Goal: Transaction & Acquisition: Purchase product/service

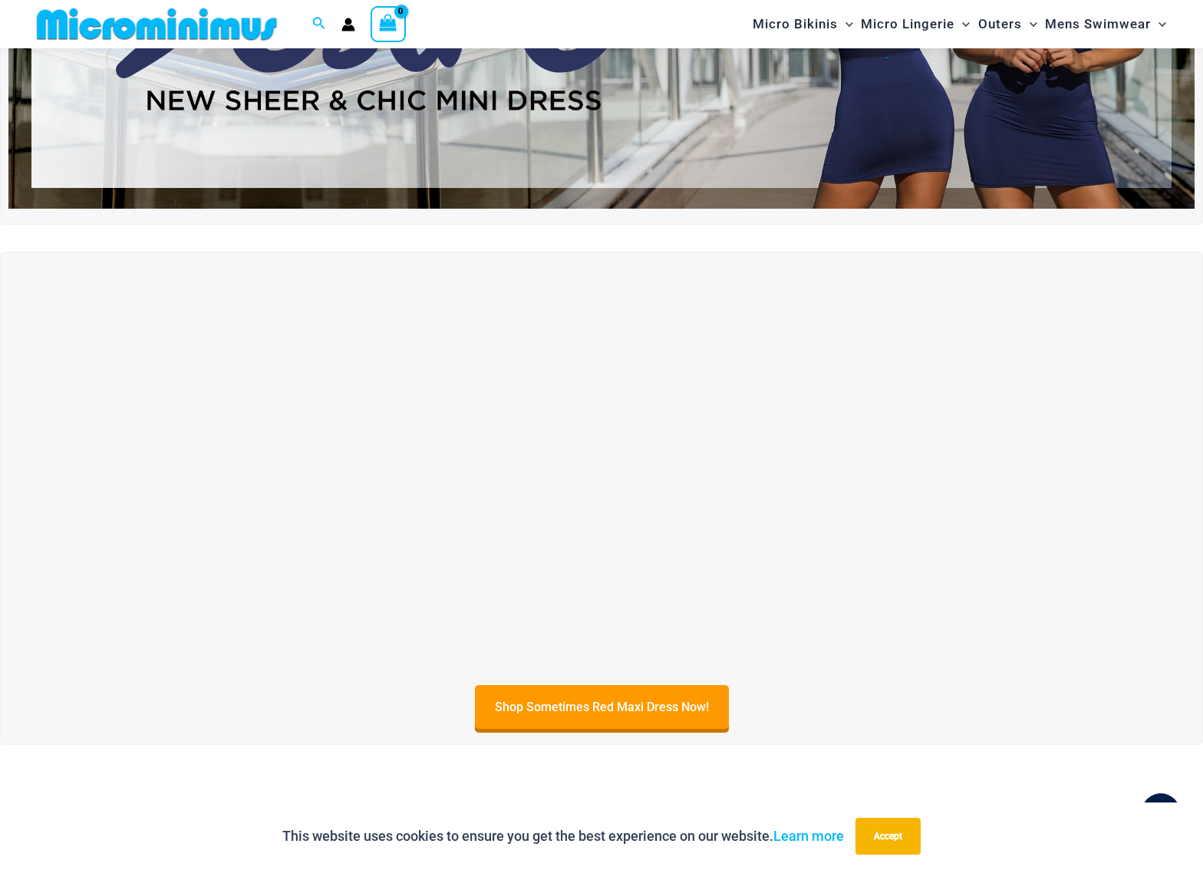
scroll to position [312, 0]
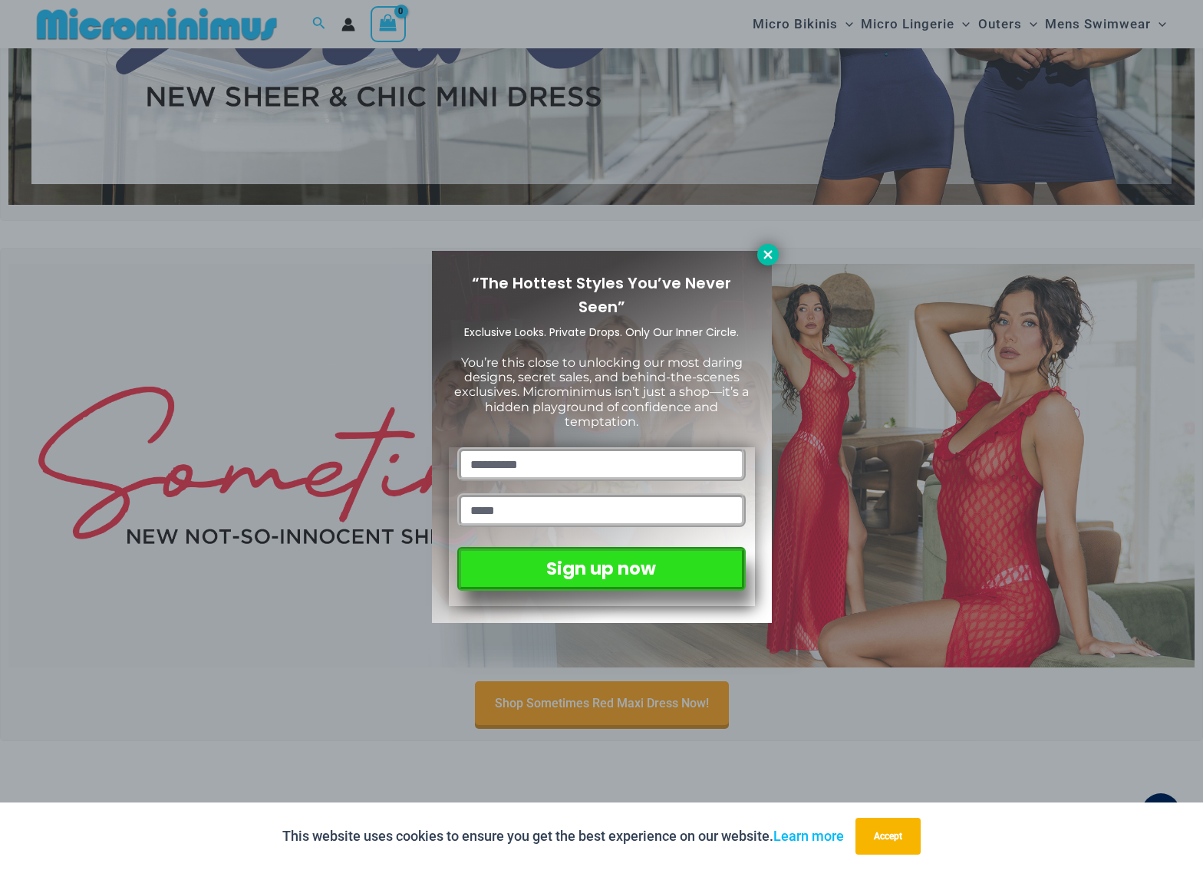
click at [760, 252] on button at bounding box center [767, 254] width 21 height 21
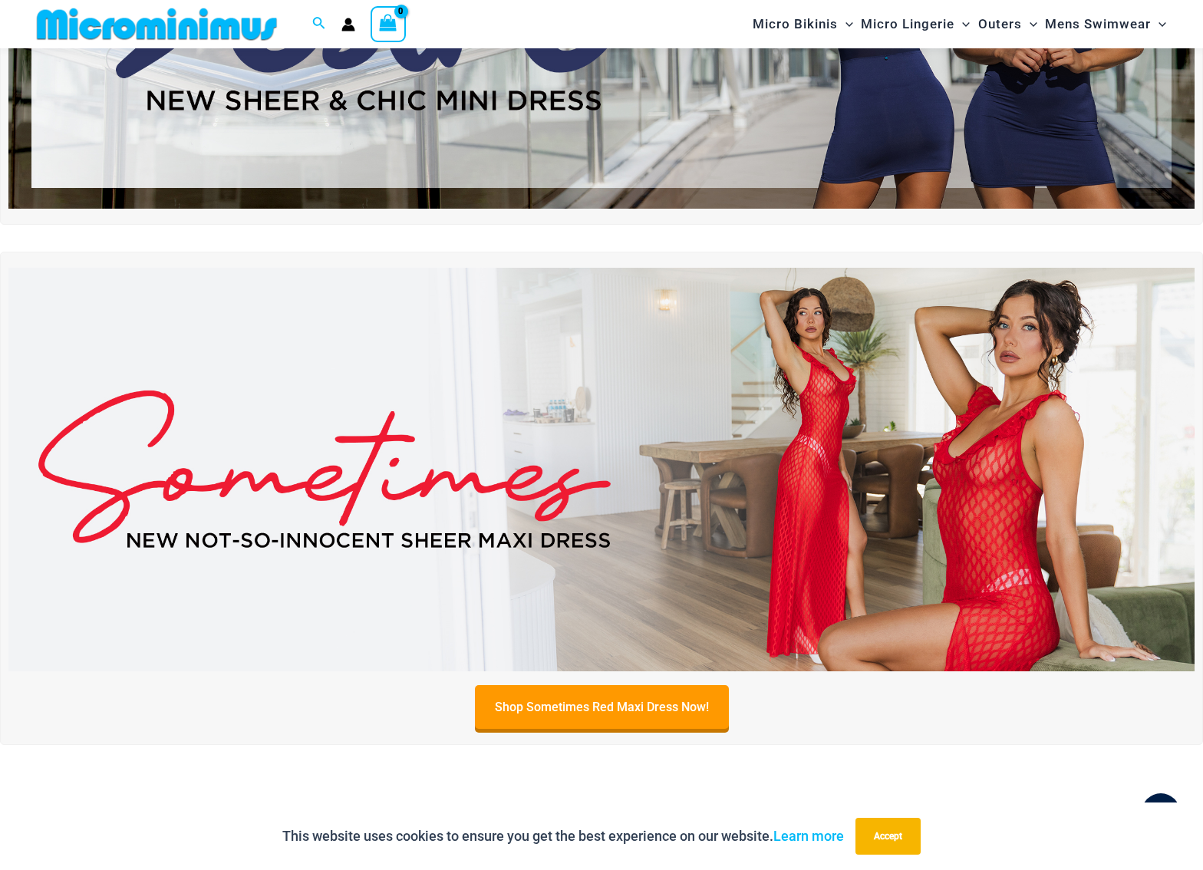
scroll to position [309, 0]
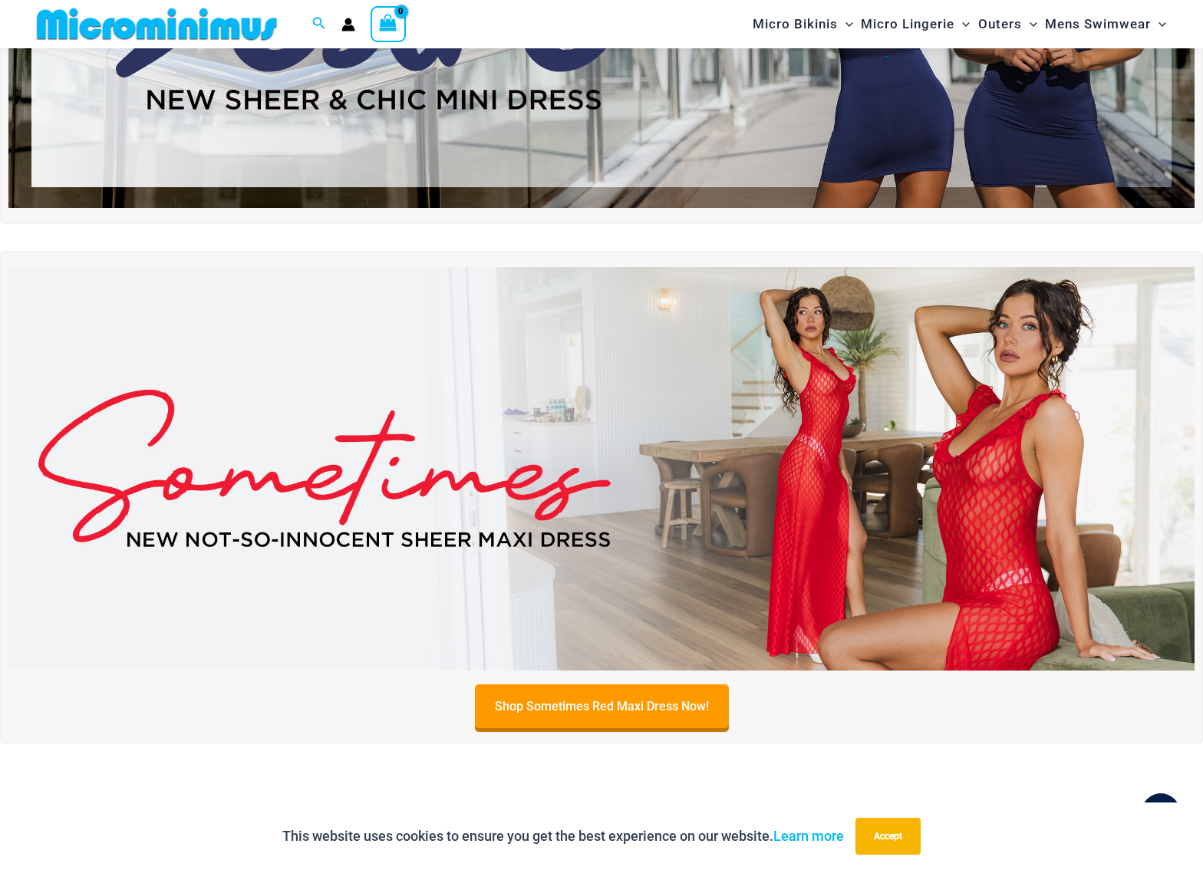
click at [424, 559] on img at bounding box center [601, 468] width 1186 height 403
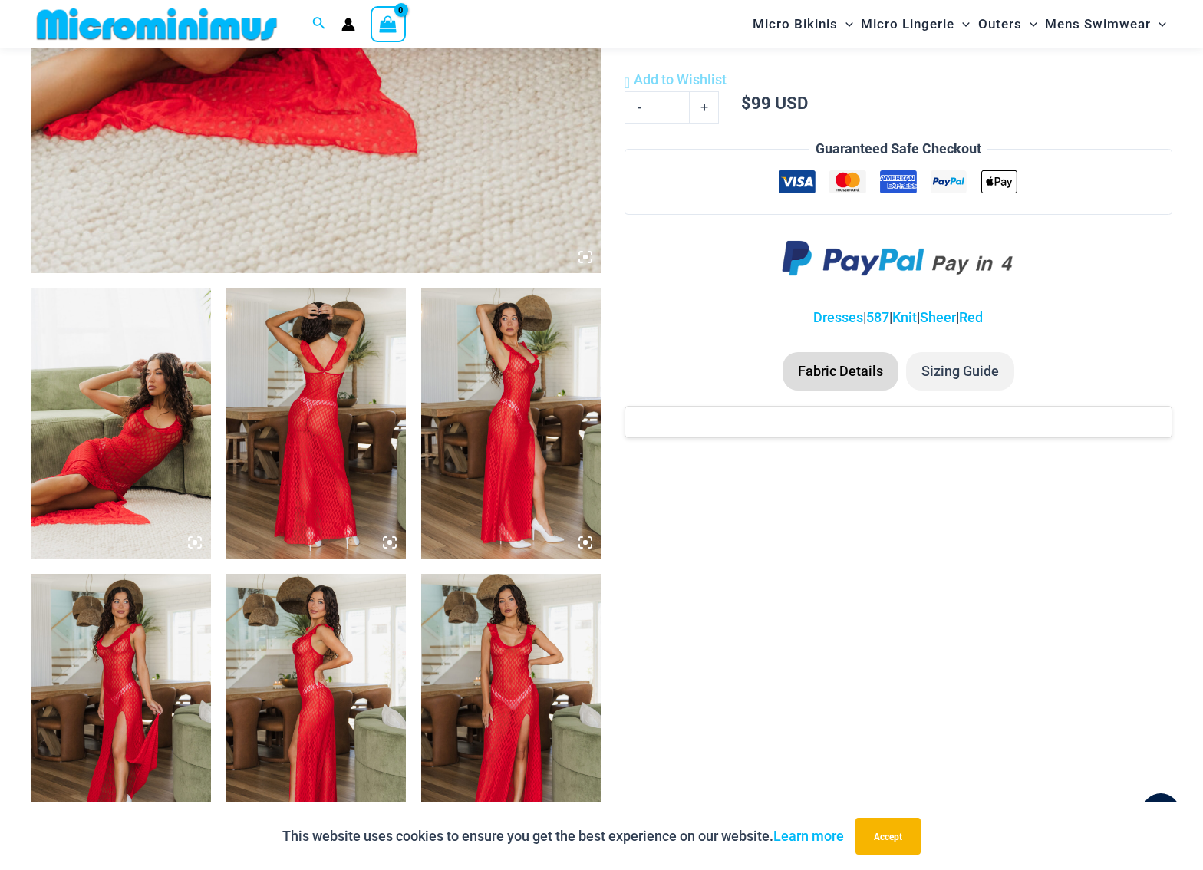
scroll to position [723, 0]
click at [144, 480] on img at bounding box center [121, 423] width 180 height 270
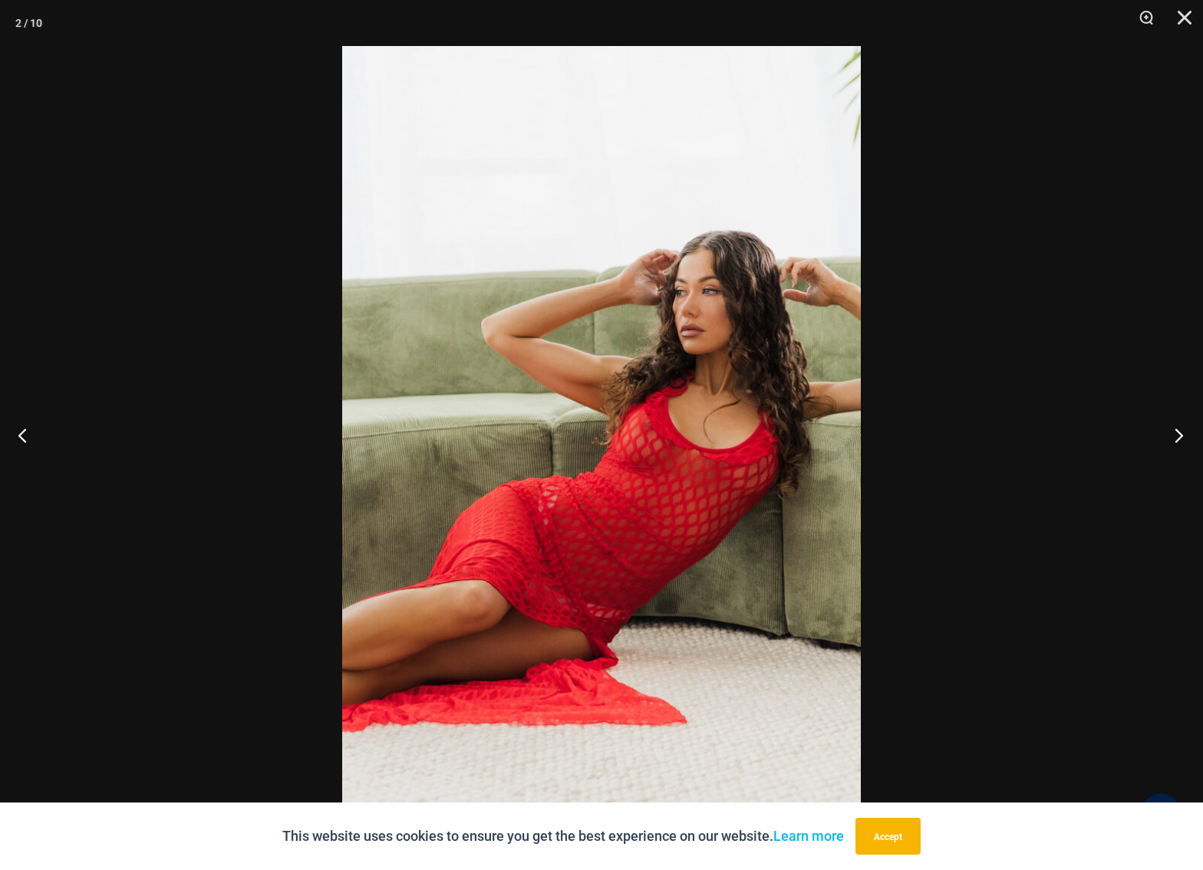
click at [1172, 428] on button "Next" at bounding box center [1174, 435] width 58 height 77
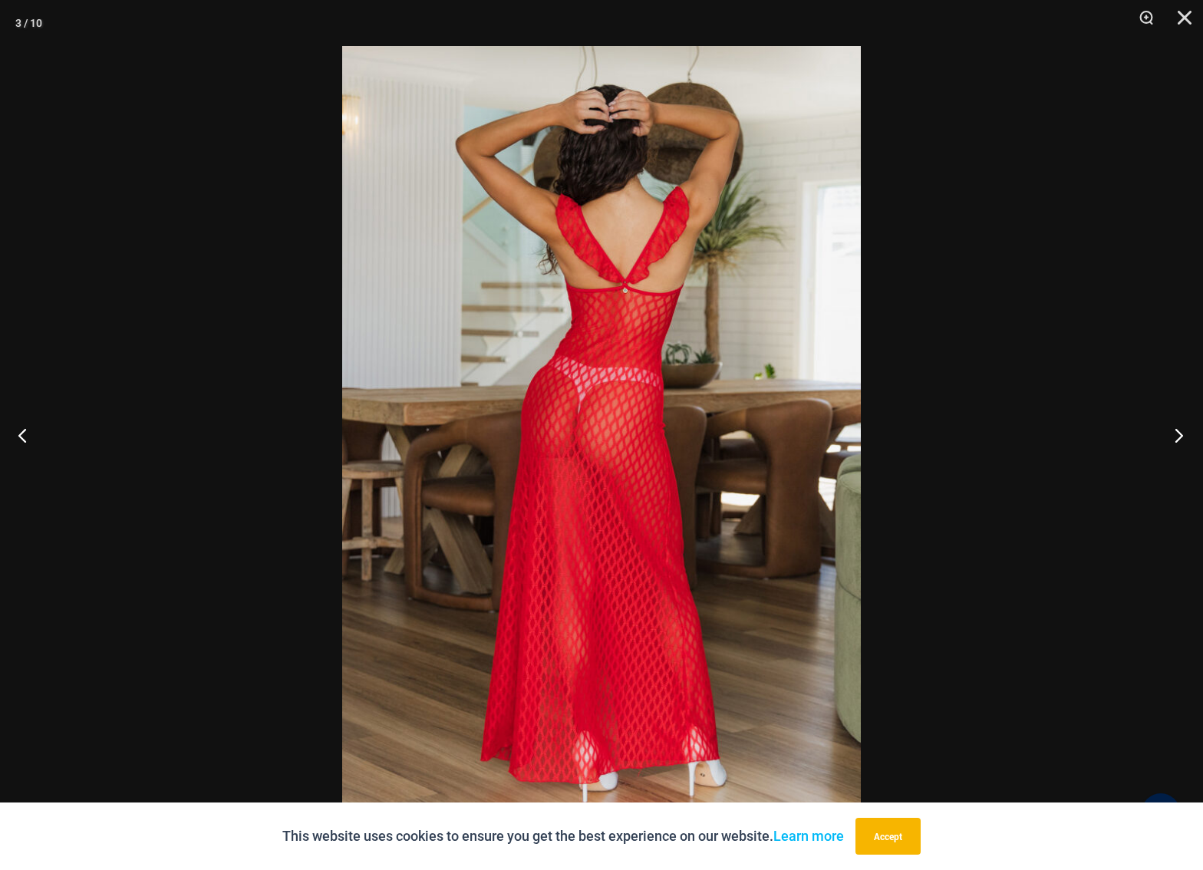
click at [1174, 428] on button "Next" at bounding box center [1174, 435] width 58 height 77
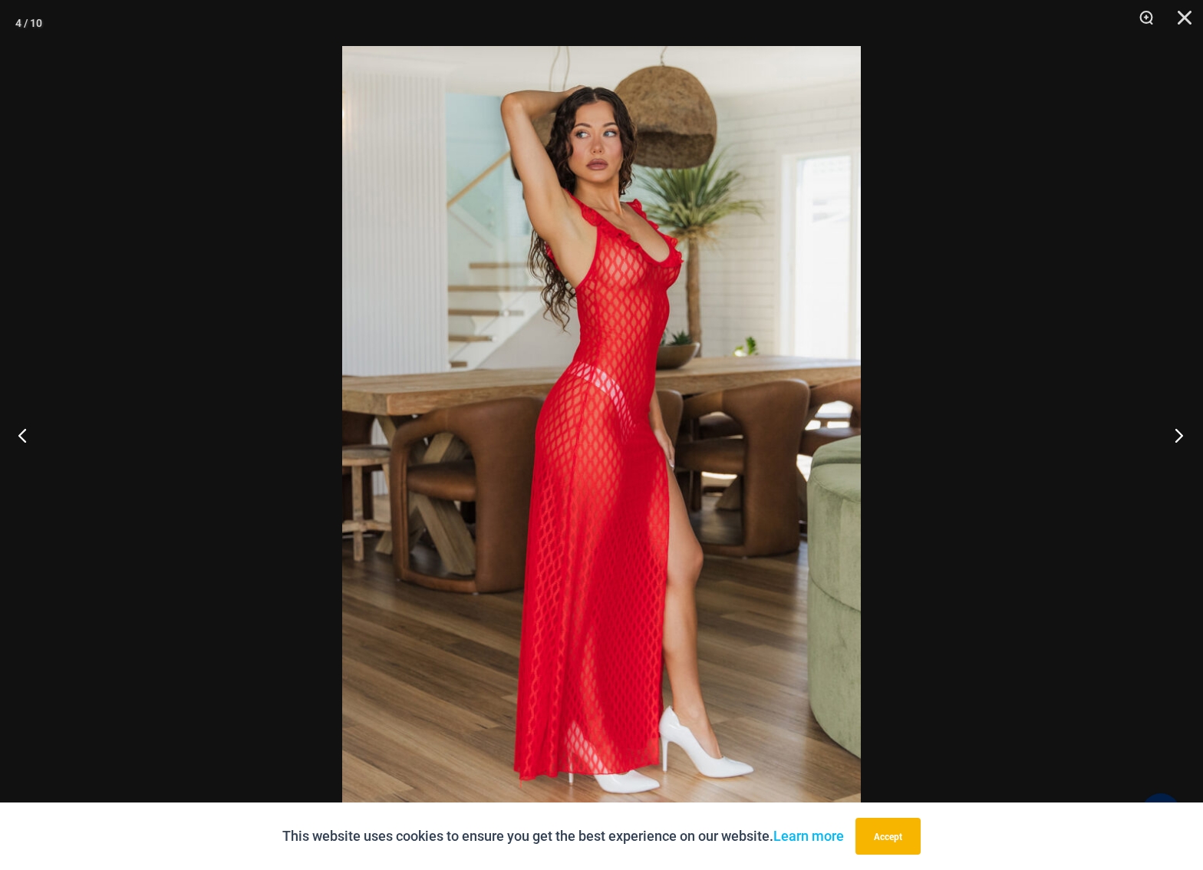
click at [1178, 428] on button "Next" at bounding box center [1174, 435] width 58 height 77
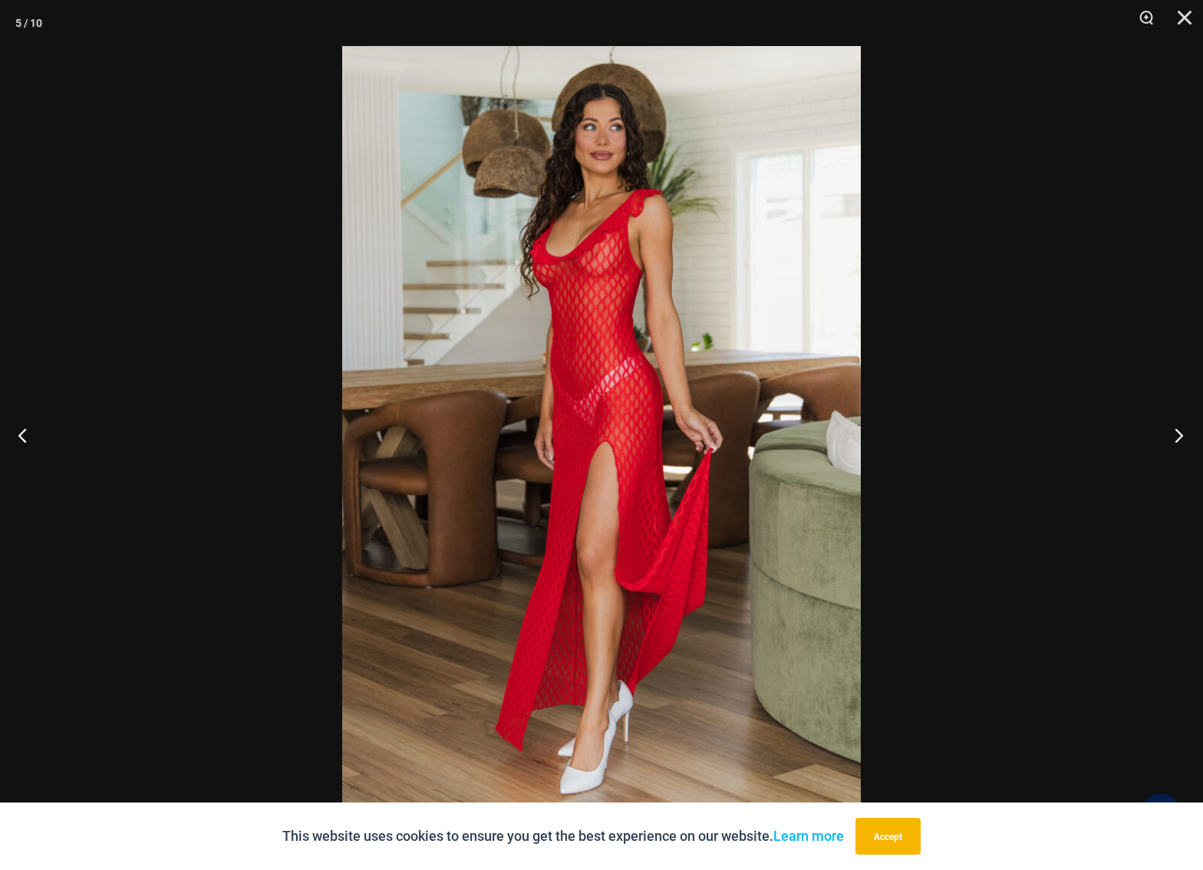
click at [1178, 428] on button "Next" at bounding box center [1174, 435] width 58 height 77
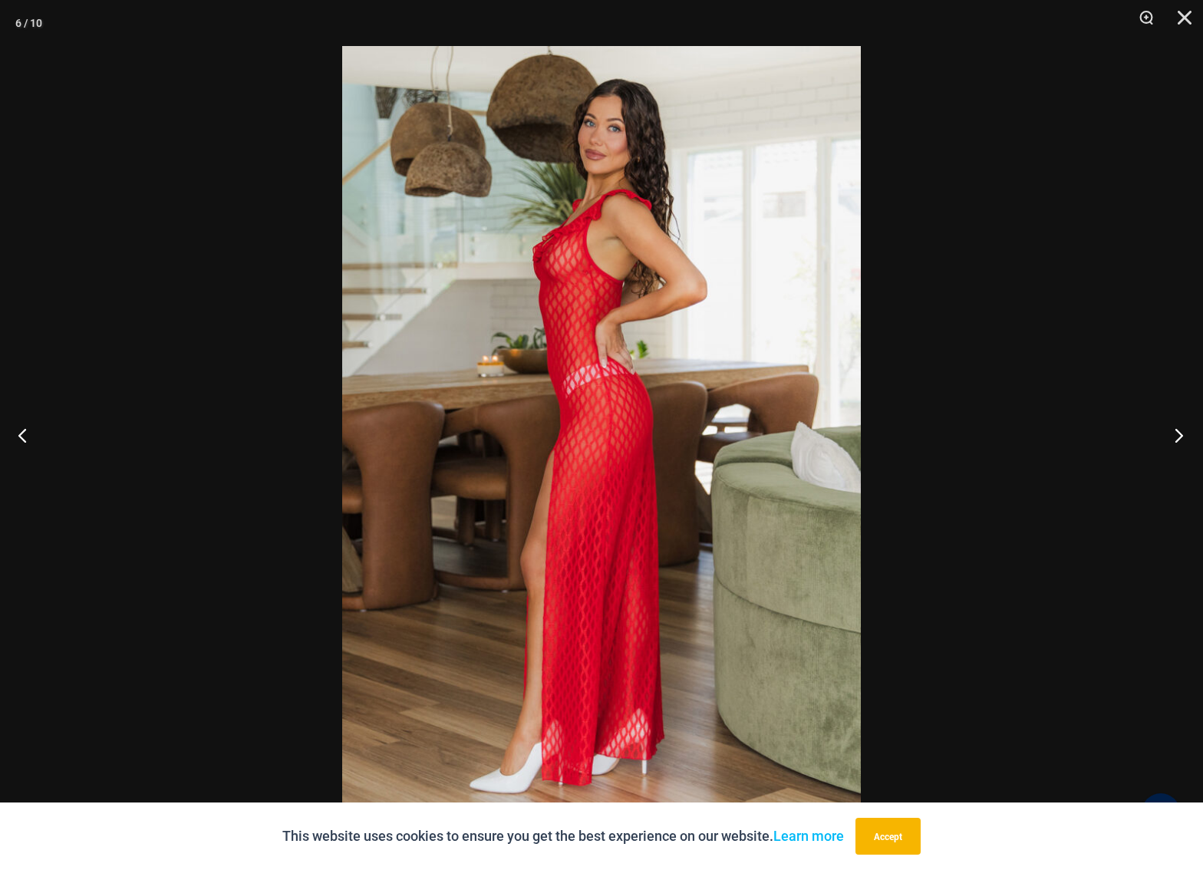
click at [1177, 429] on button "Next" at bounding box center [1174, 435] width 58 height 77
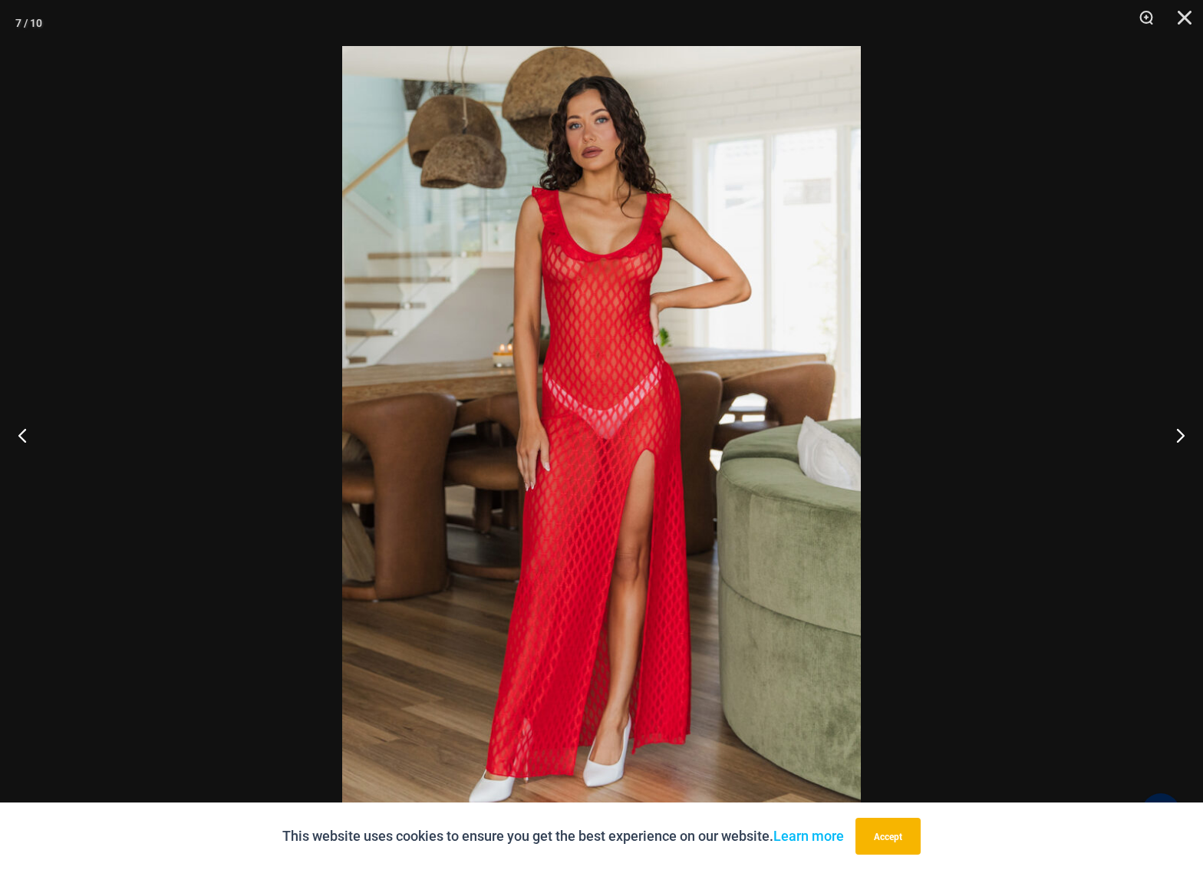
click at [558, 288] on img at bounding box center [601, 435] width 519 height 778
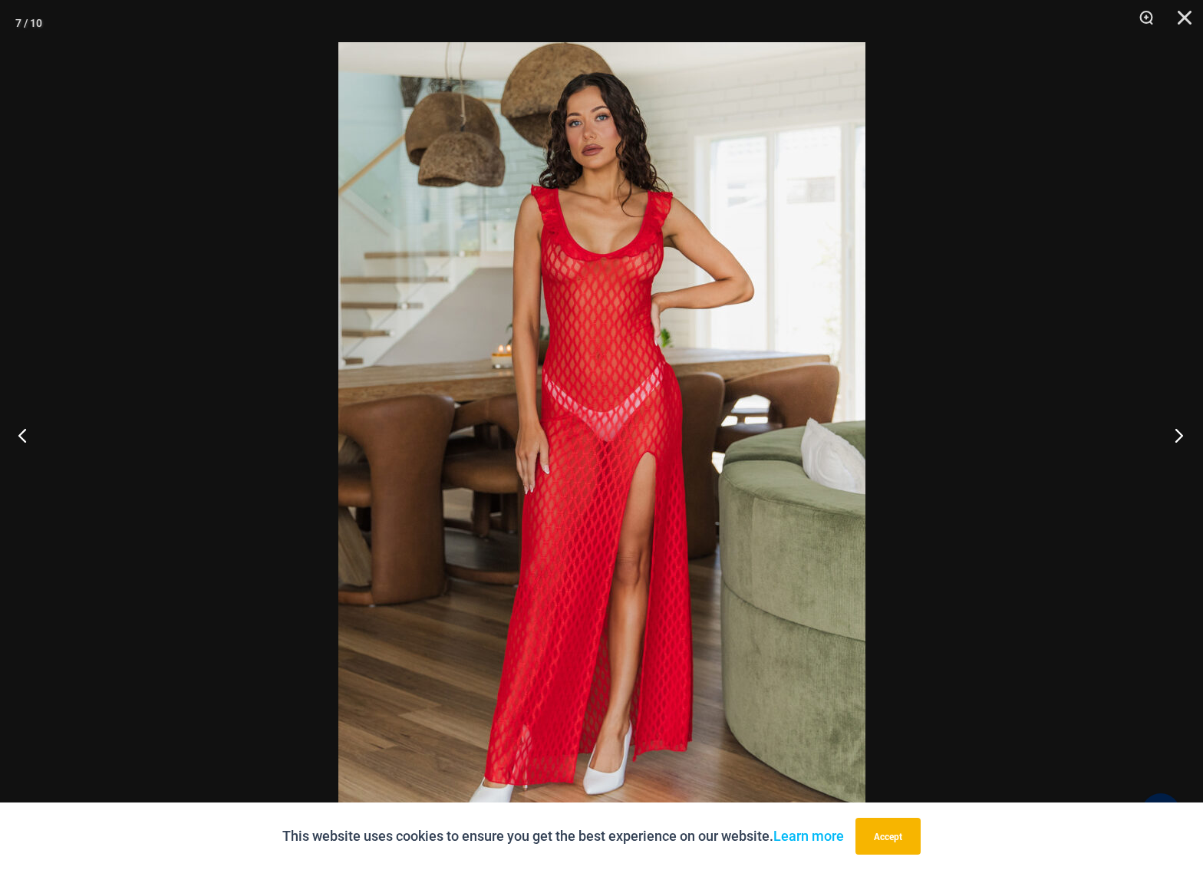
click at [1176, 435] on button "Next" at bounding box center [1174, 435] width 58 height 77
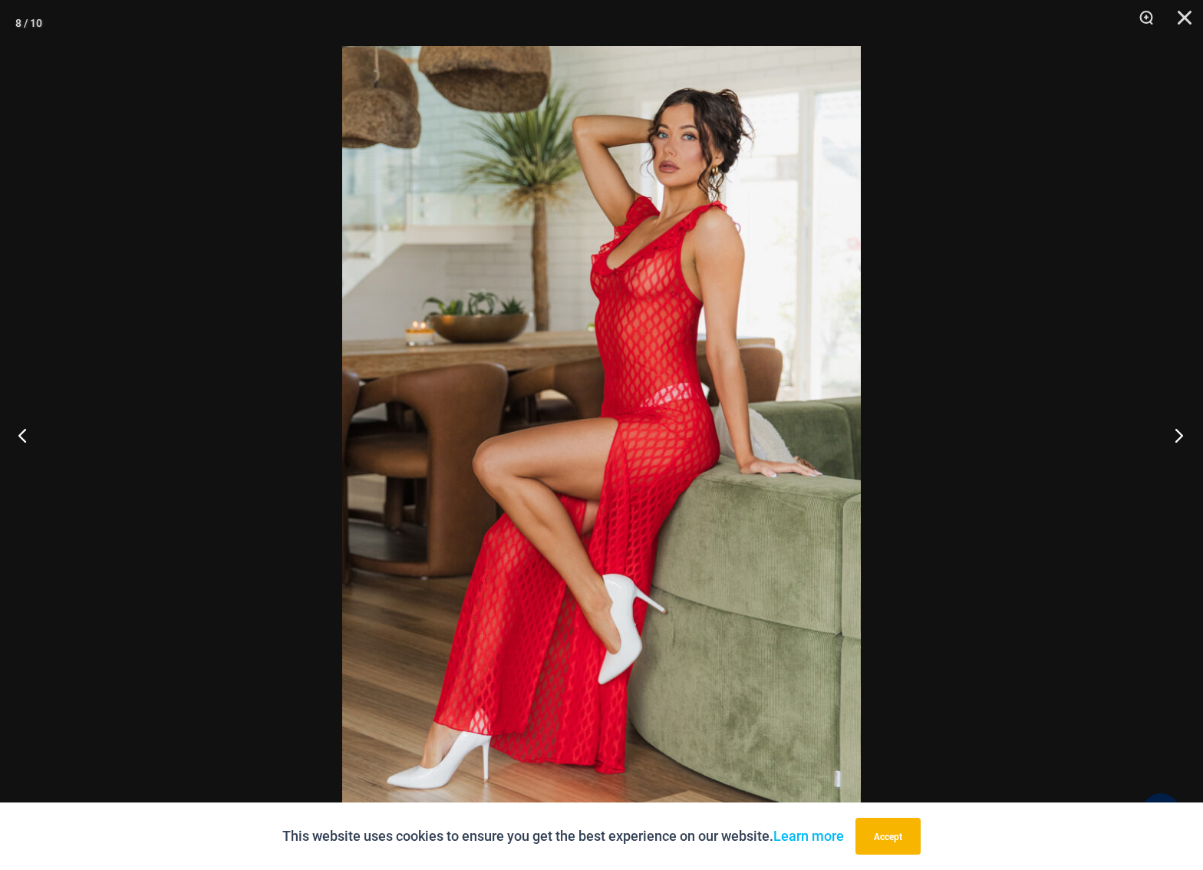
click at [1175, 435] on button "Next" at bounding box center [1174, 435] width 58 height 77
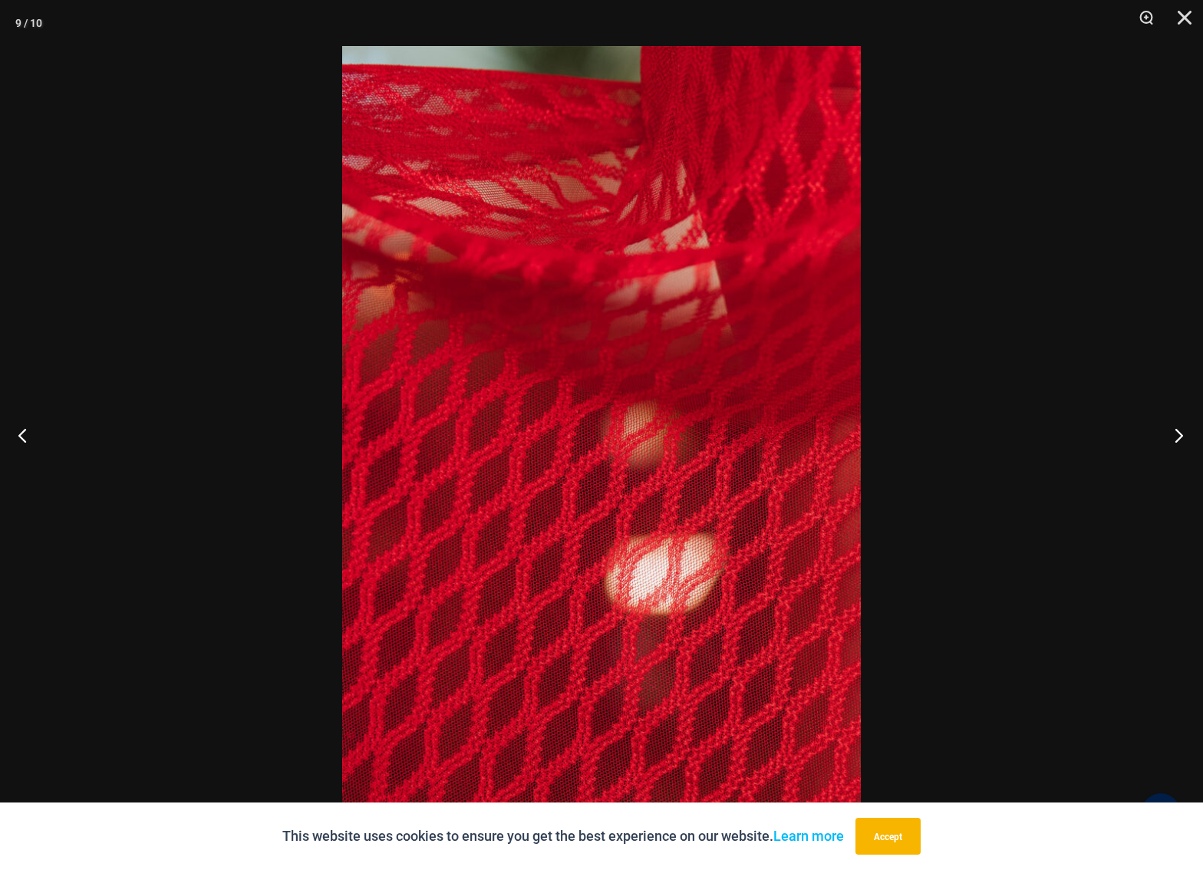
click at [1174, 434] on button "Next" at bounding box center [1174, 435] width 58 height 77
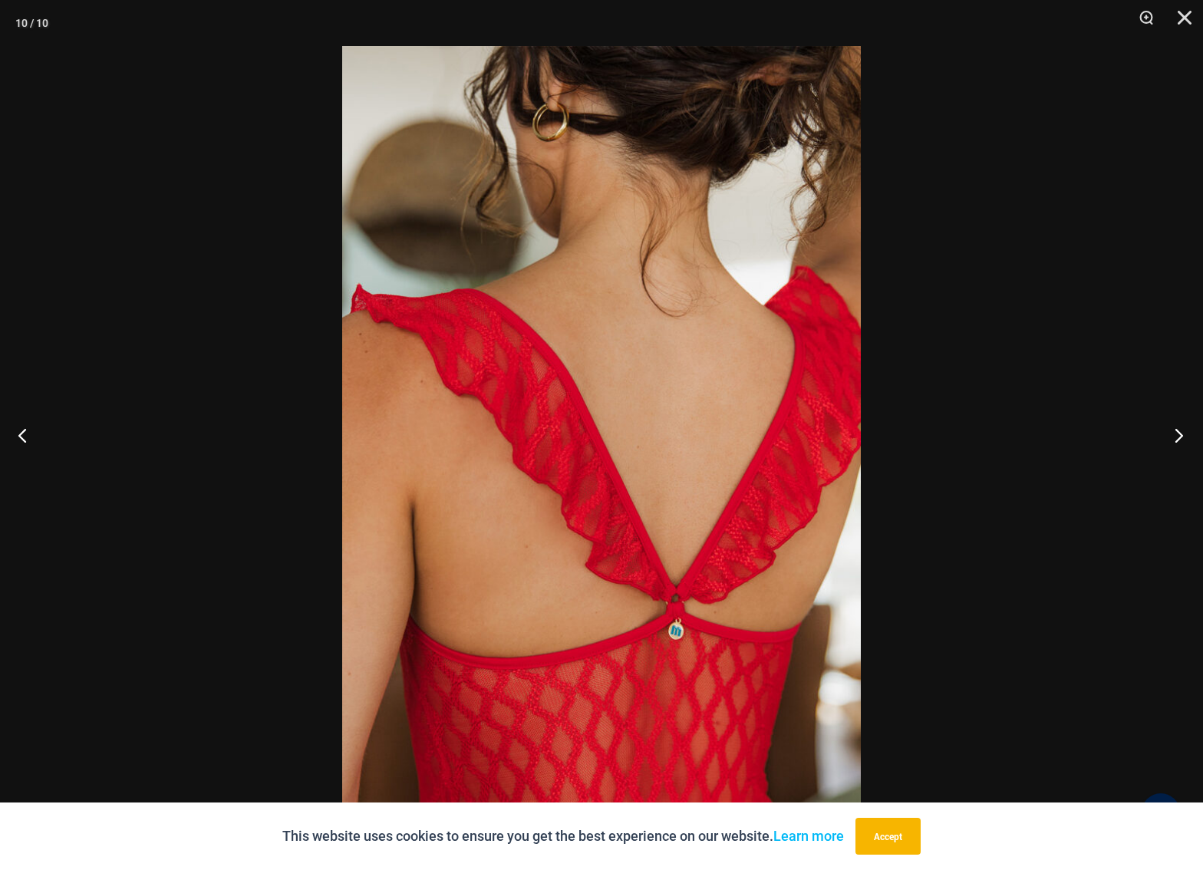
click at [1174, 434] on button "Next" at bounding box center [1174, 435] width 58 height 77
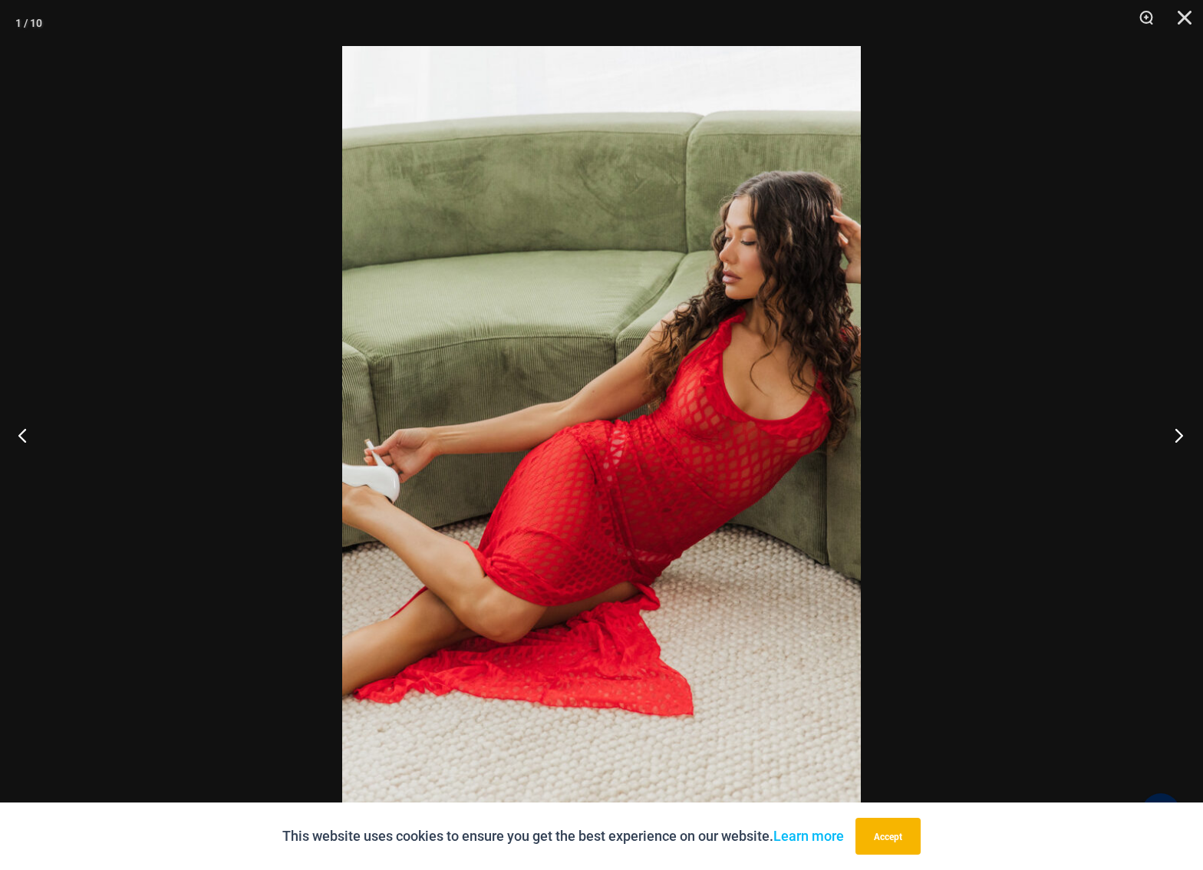
click at [1169, 433] on button "Next" at bounding box center [1174, 435] width 58 height 77
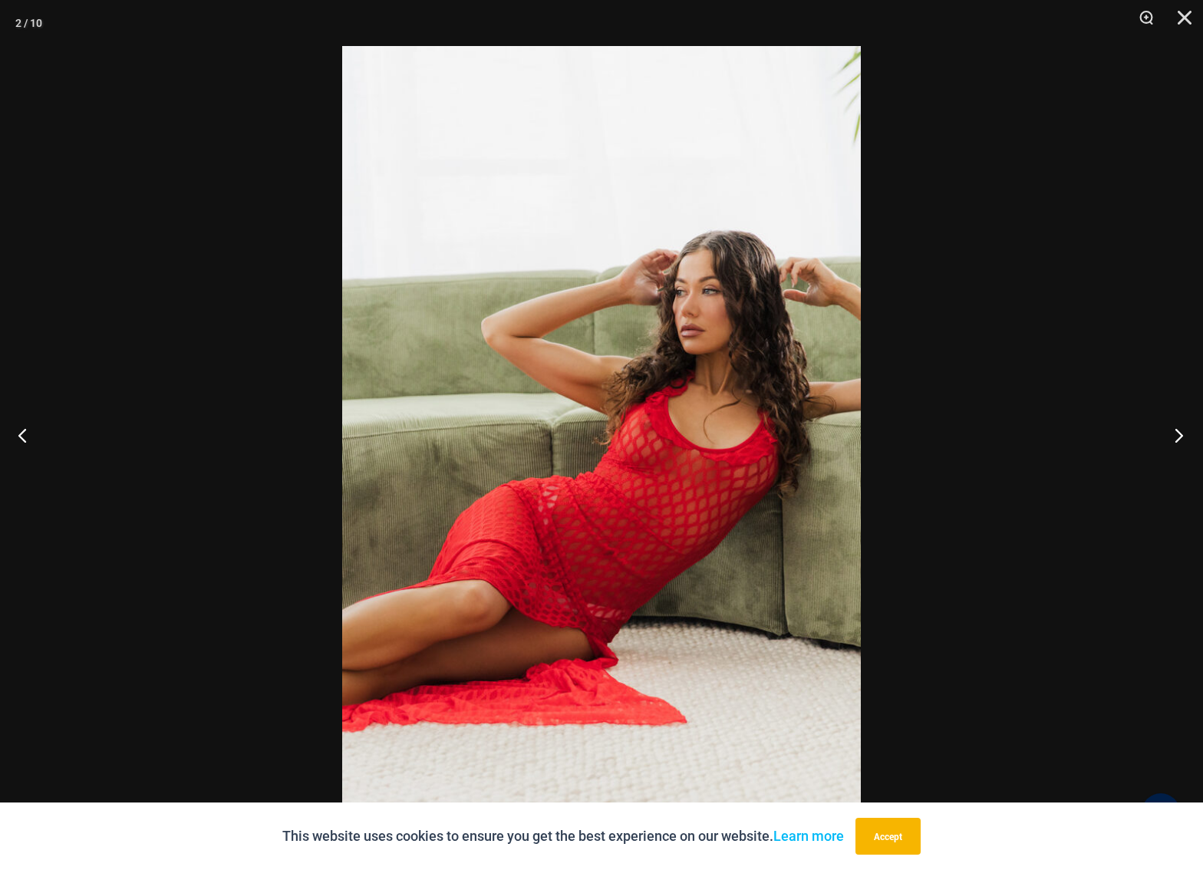
click at [1170, 431] on button "Next" at bounding box center [1174, 435] width 58 height 77
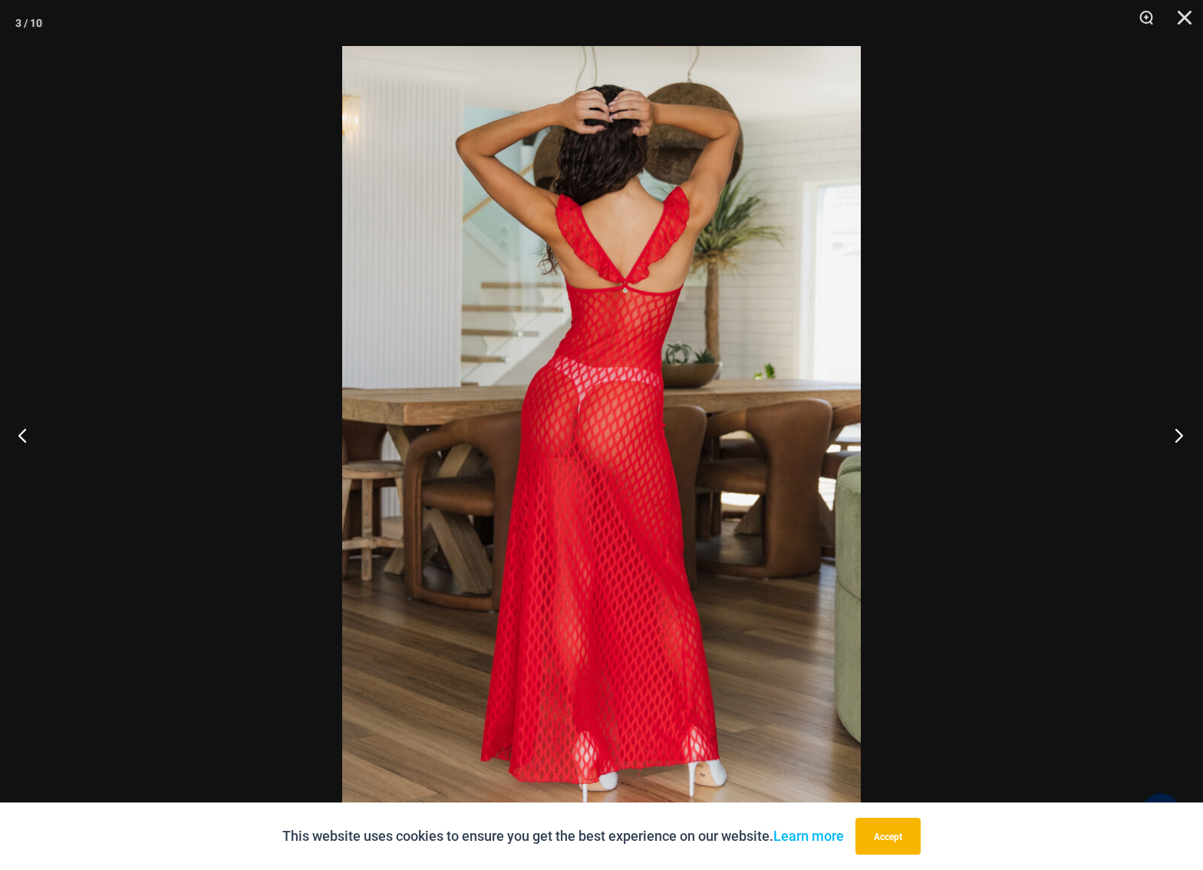
click at [1168, 431] on button "Next" at bounding box center [1174, 435] width 58 height 77
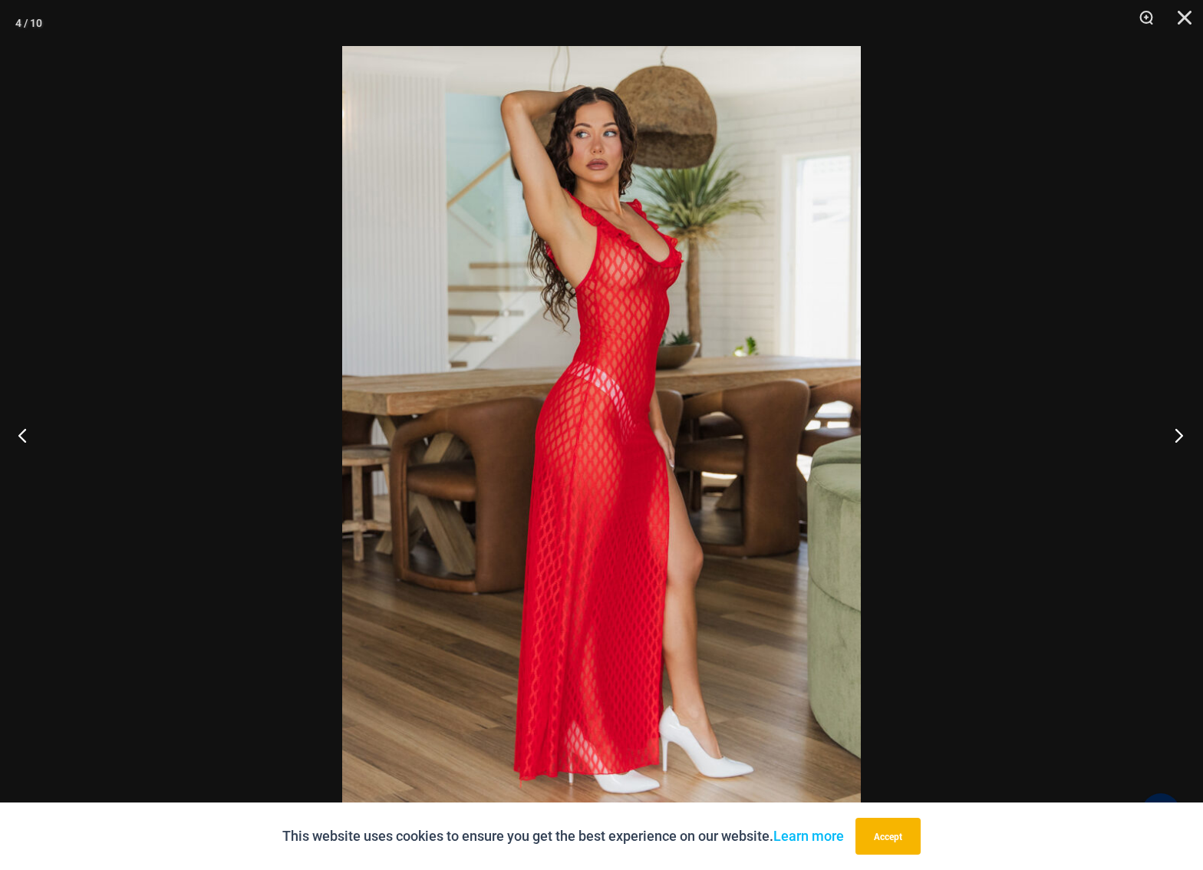
click at [1168, 431] on button "Next" at bounding box center [1174, 435] width 58 height 77
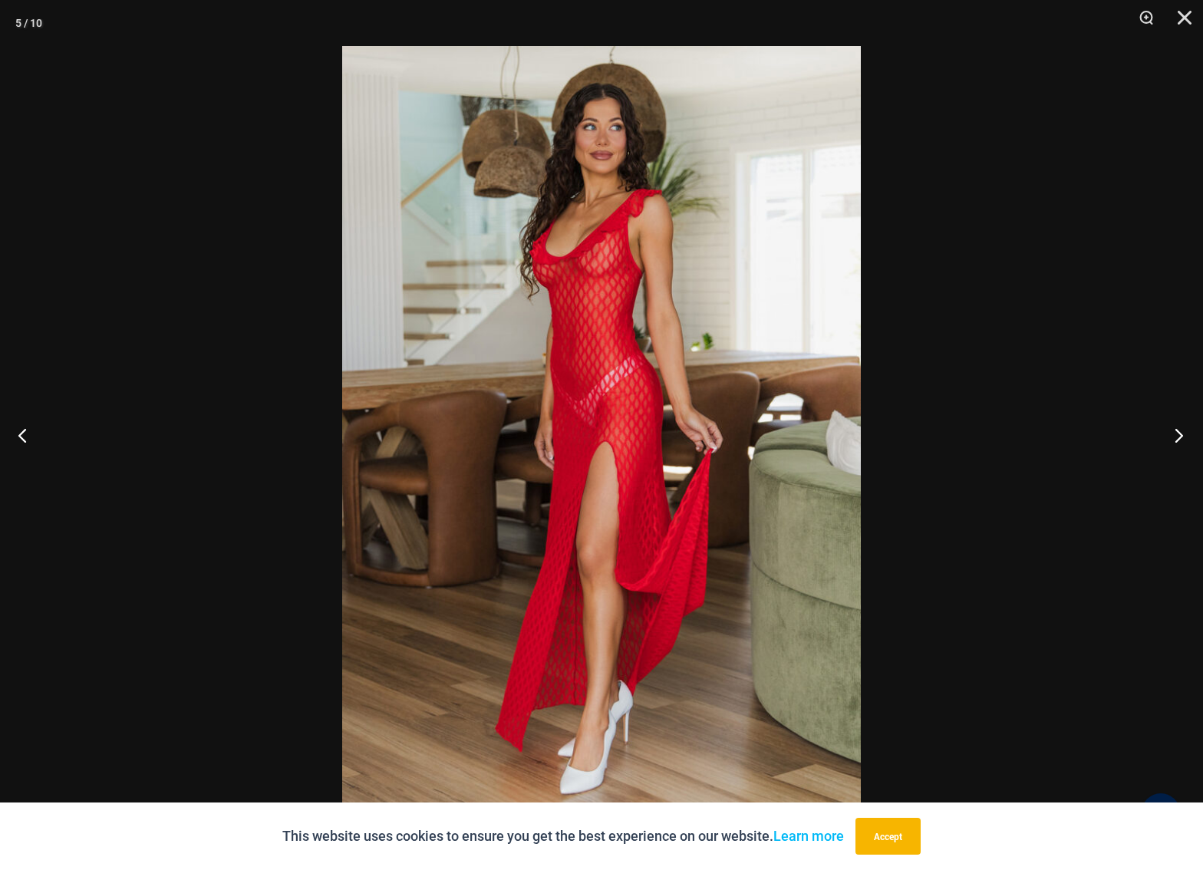
click at [1170, 431] on button "Next" at bounding box center [1174, 435] width 58 height 77
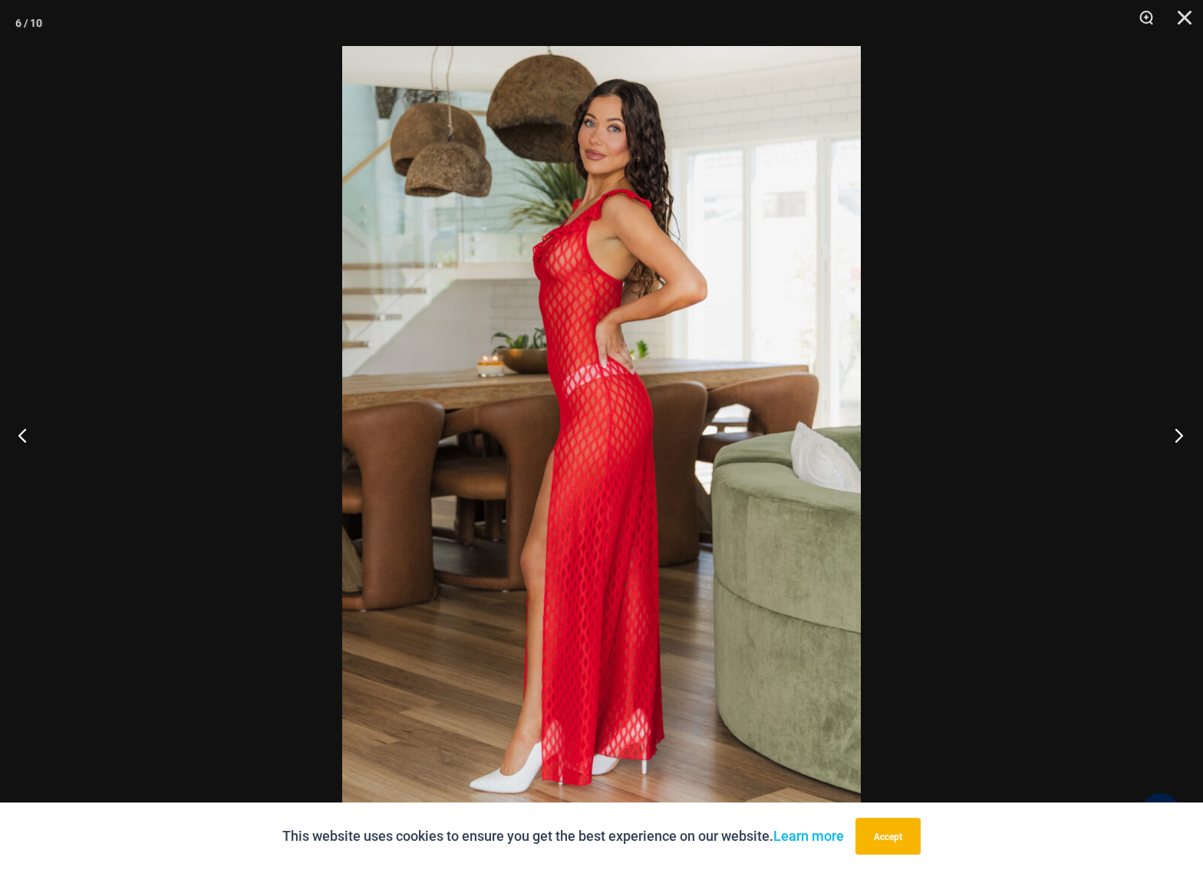
click at [1170, 431] on button "Next" at bounding box center [1174, 435] width 58 height 77
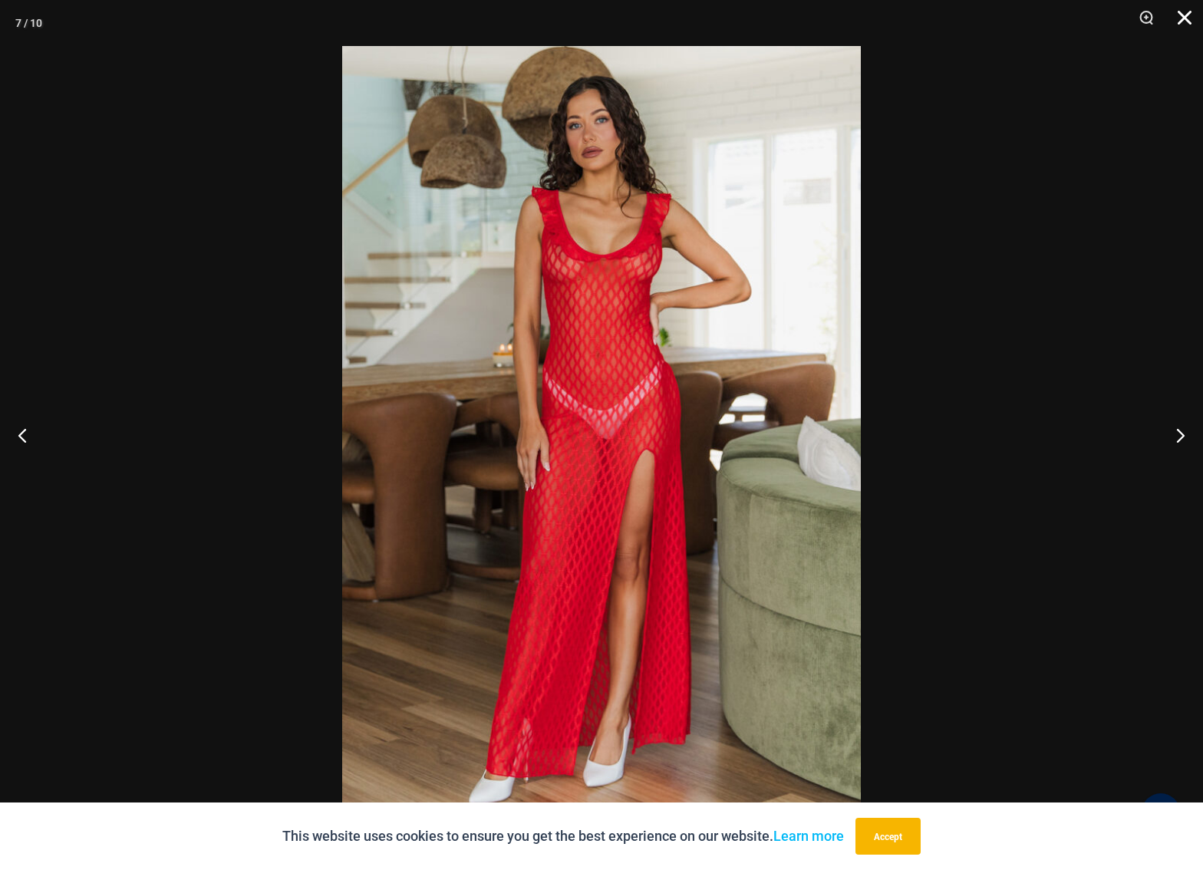
click at [1178, 12] on button "Close" at bounding box center [1179, 23] width 38 height 46
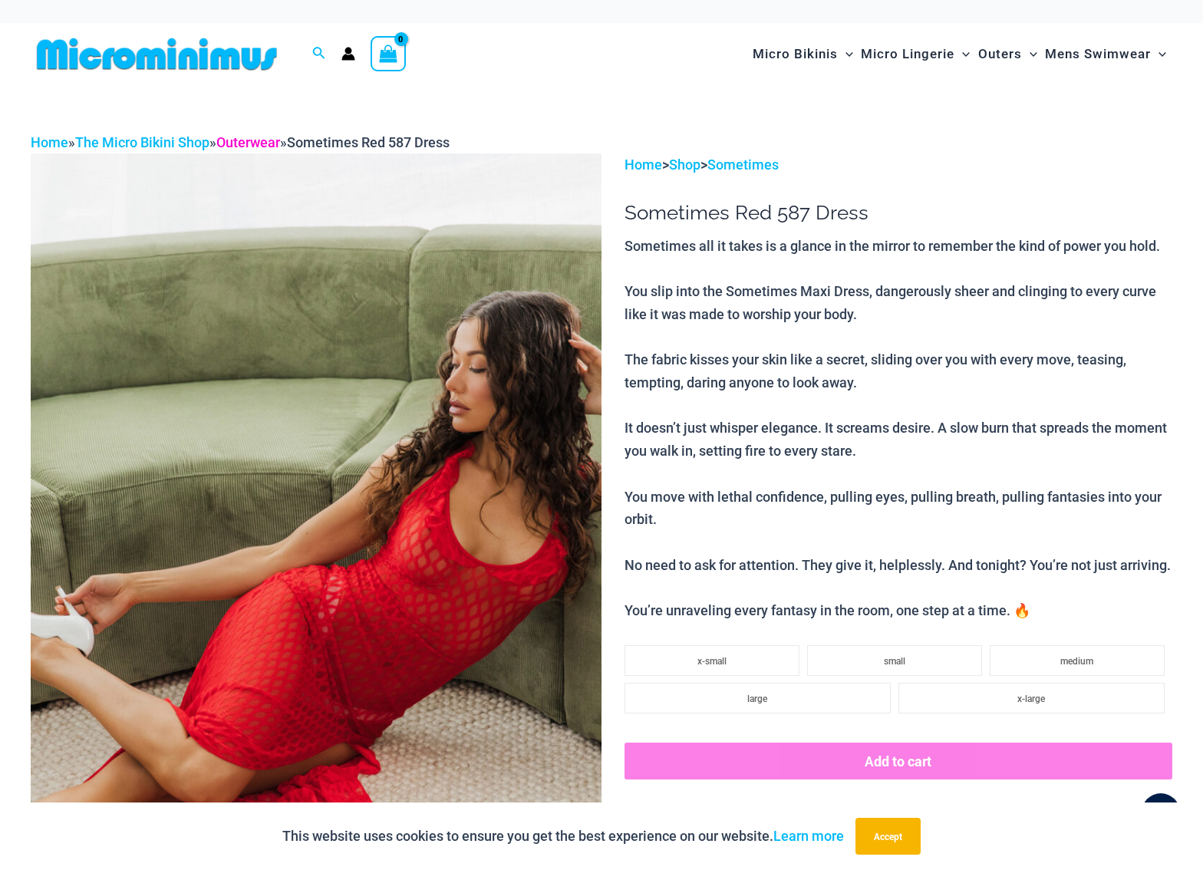
scroll to position [0, 0]
click at [641, 164] on link "Home" at bounding box center [644, 165] width 38 height 16
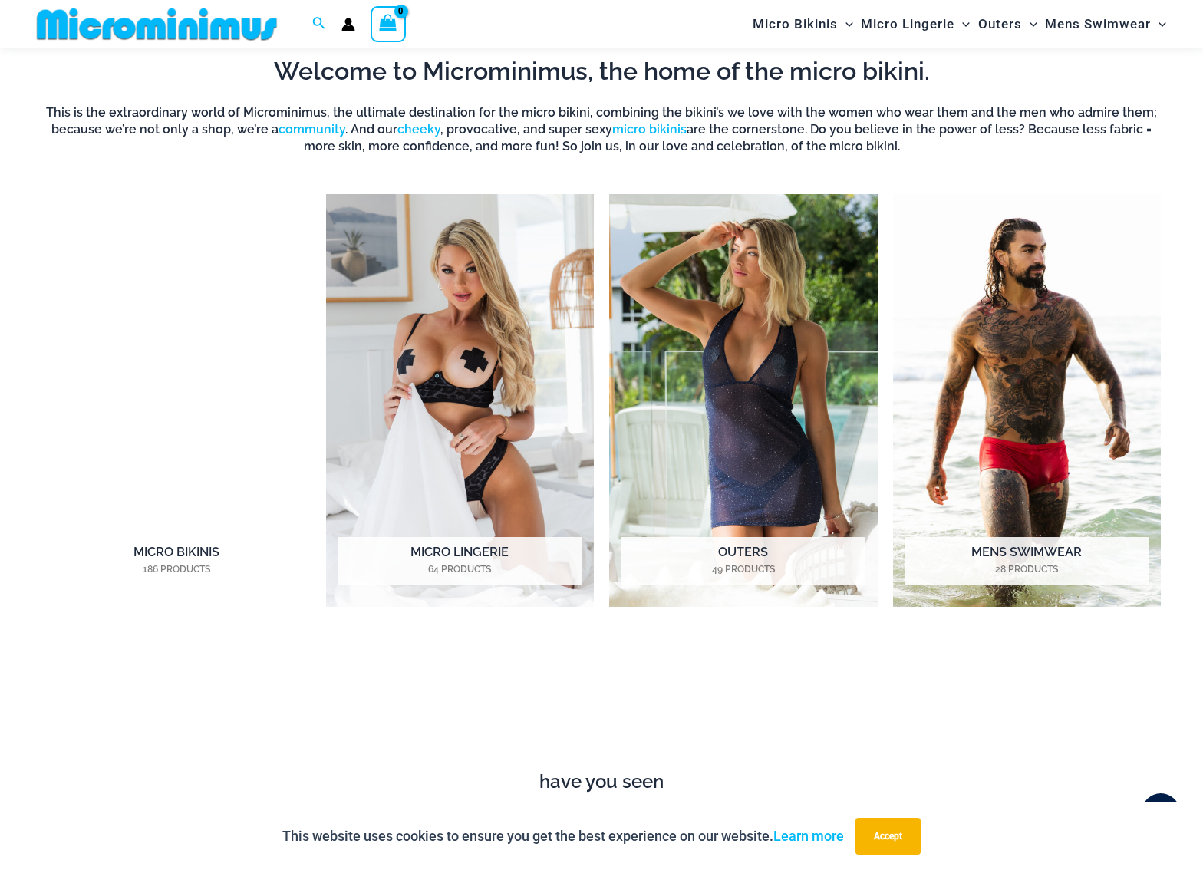
scroll to position [1093, 0]
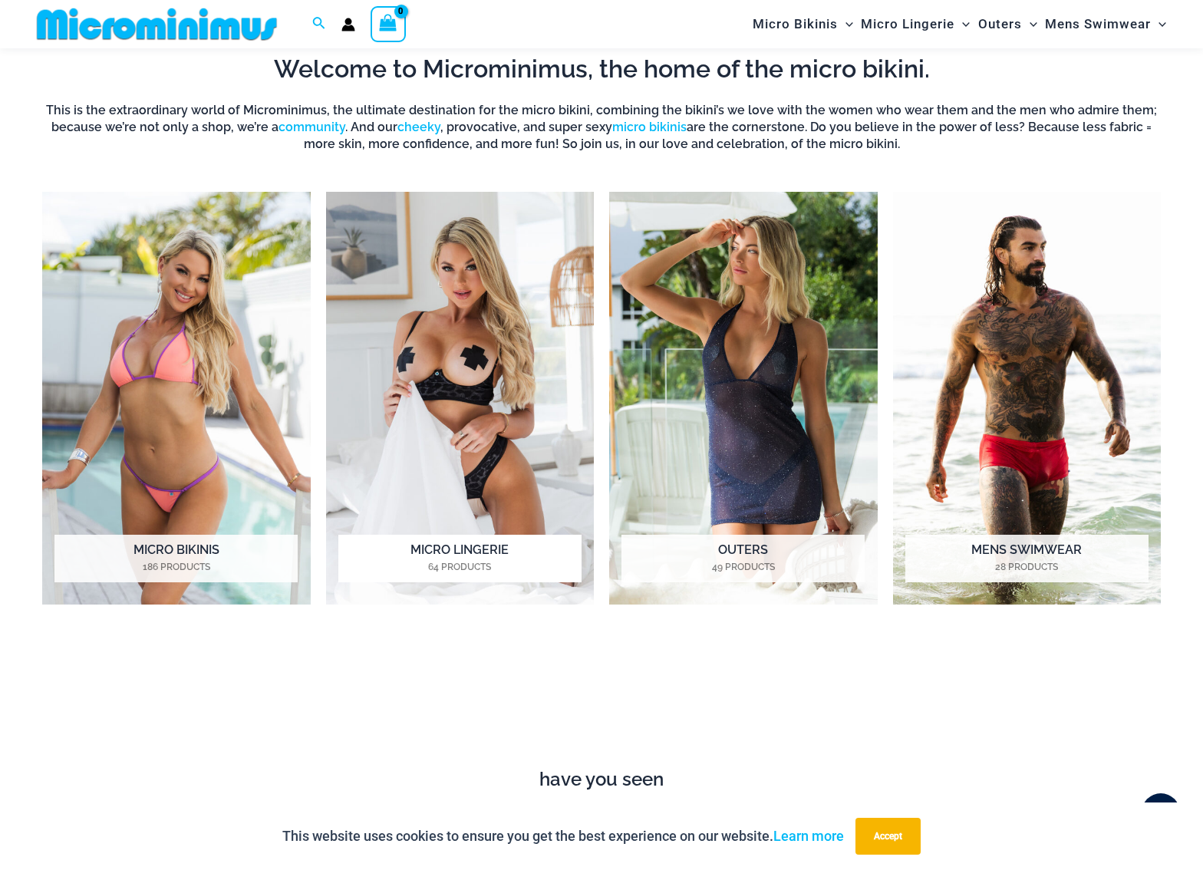
click at [461, 427] on img "Visit product category Micro Lingerie" at bounding box center [460, 399] width 269 height 414
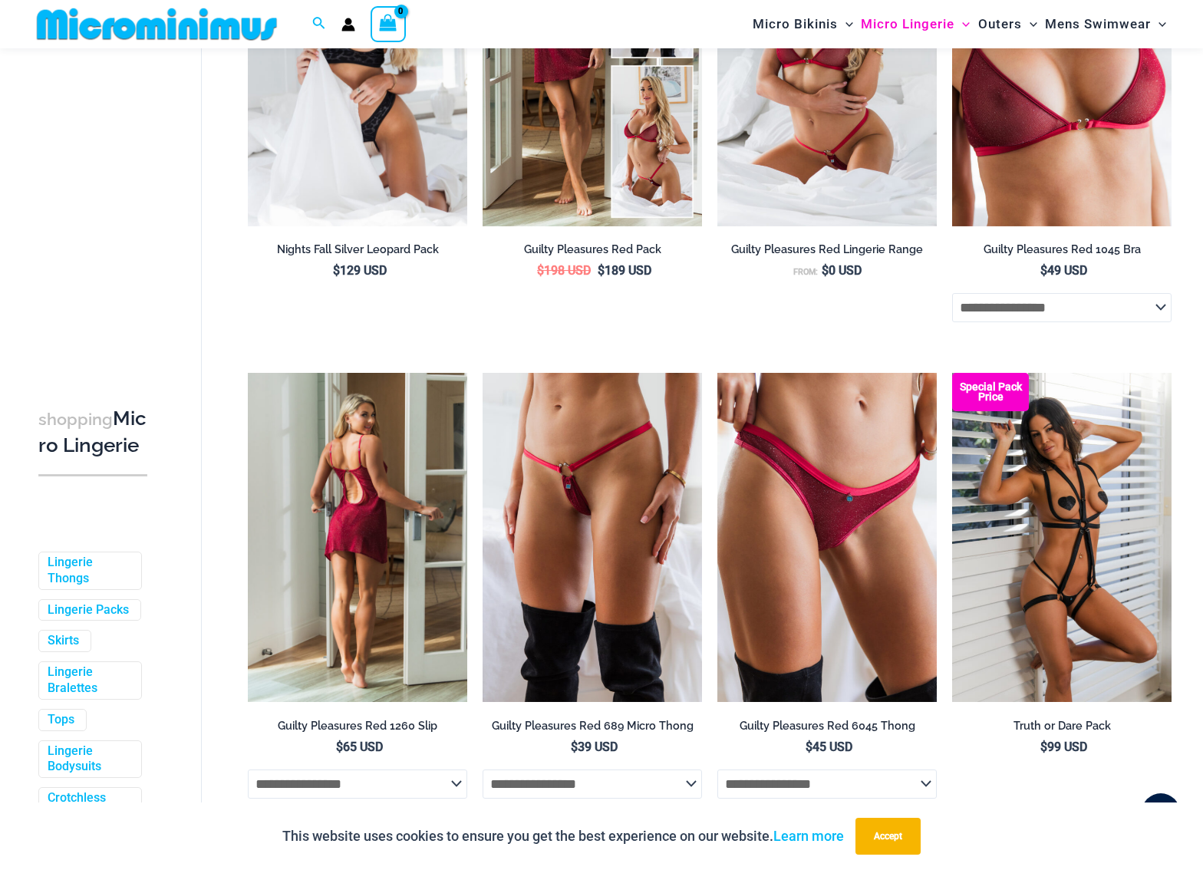
scroll to position [398, 0]
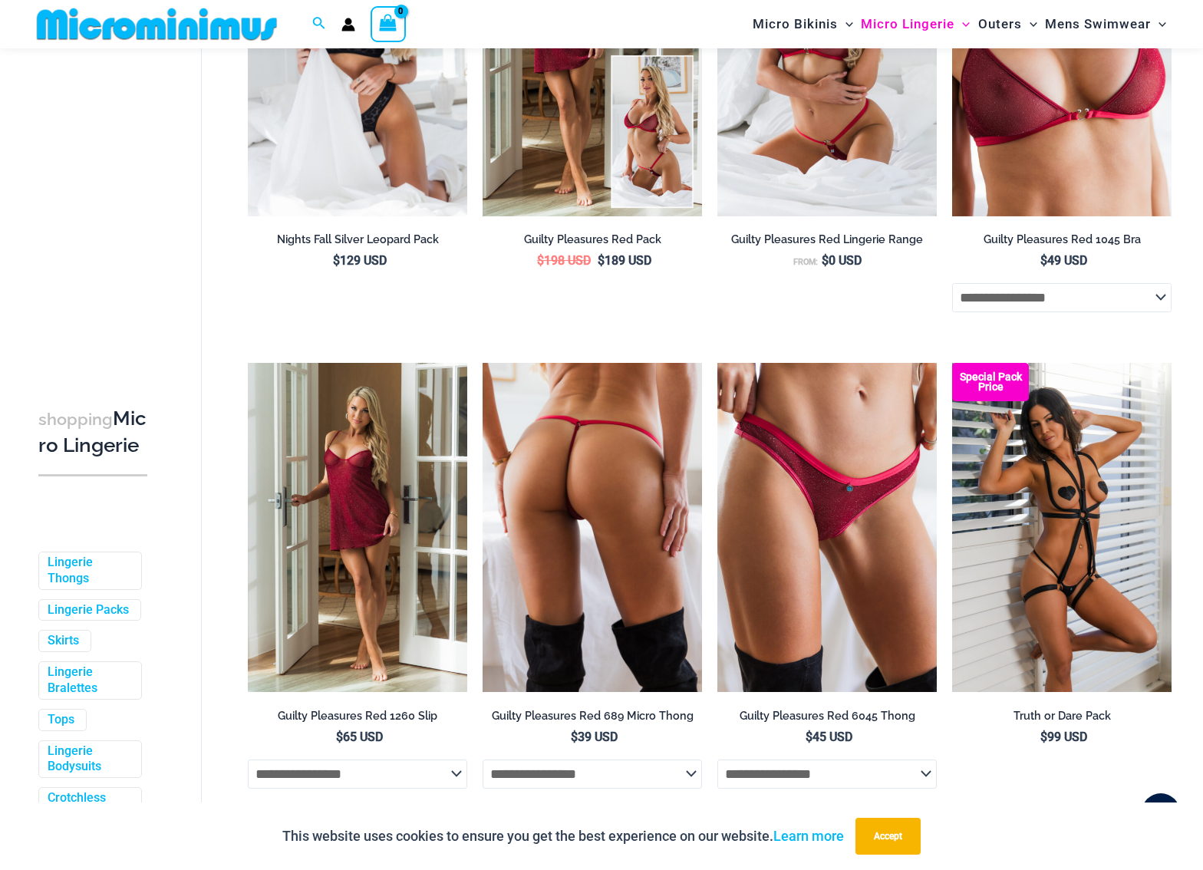
click at [574, 429] on img at bounding box center [592, 527] width 219 height 329
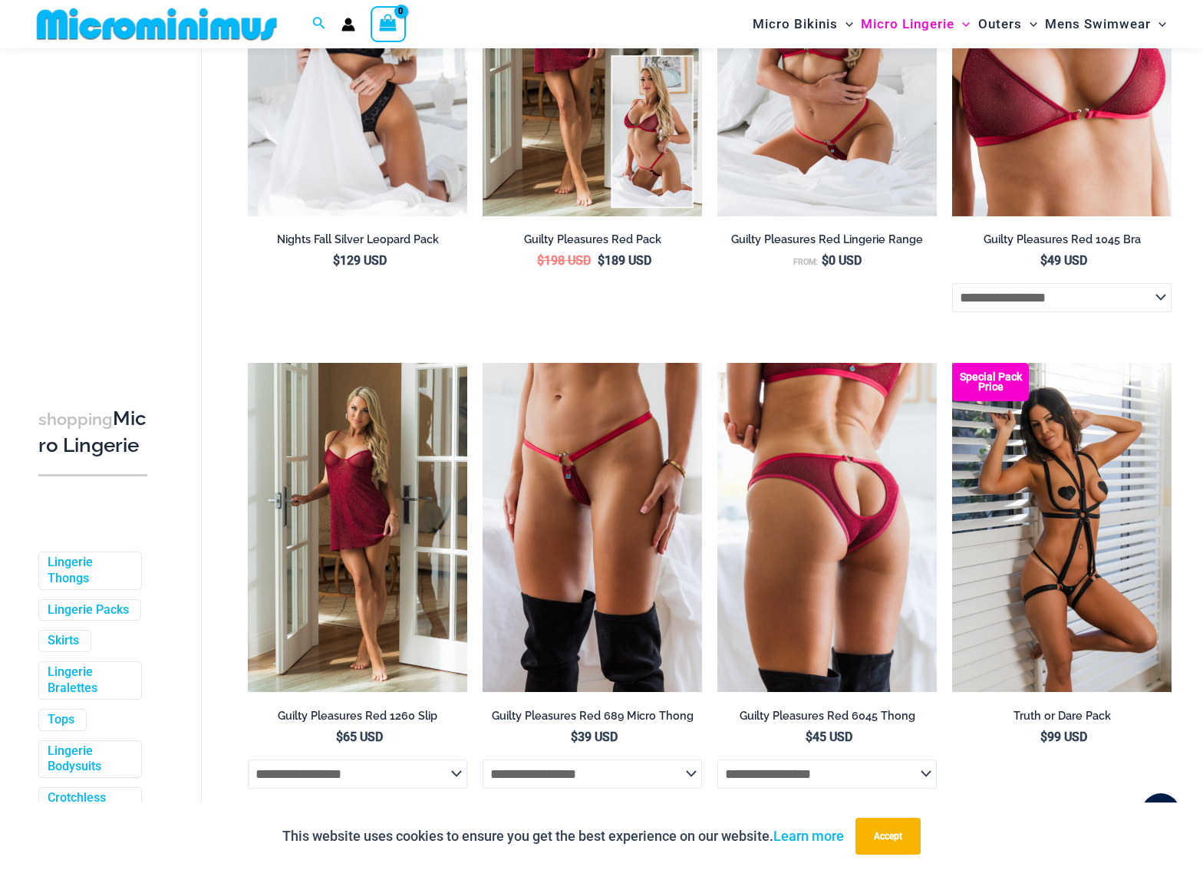
click at [810, 503] on img at bounding box center [826, 527] width 219 height 329
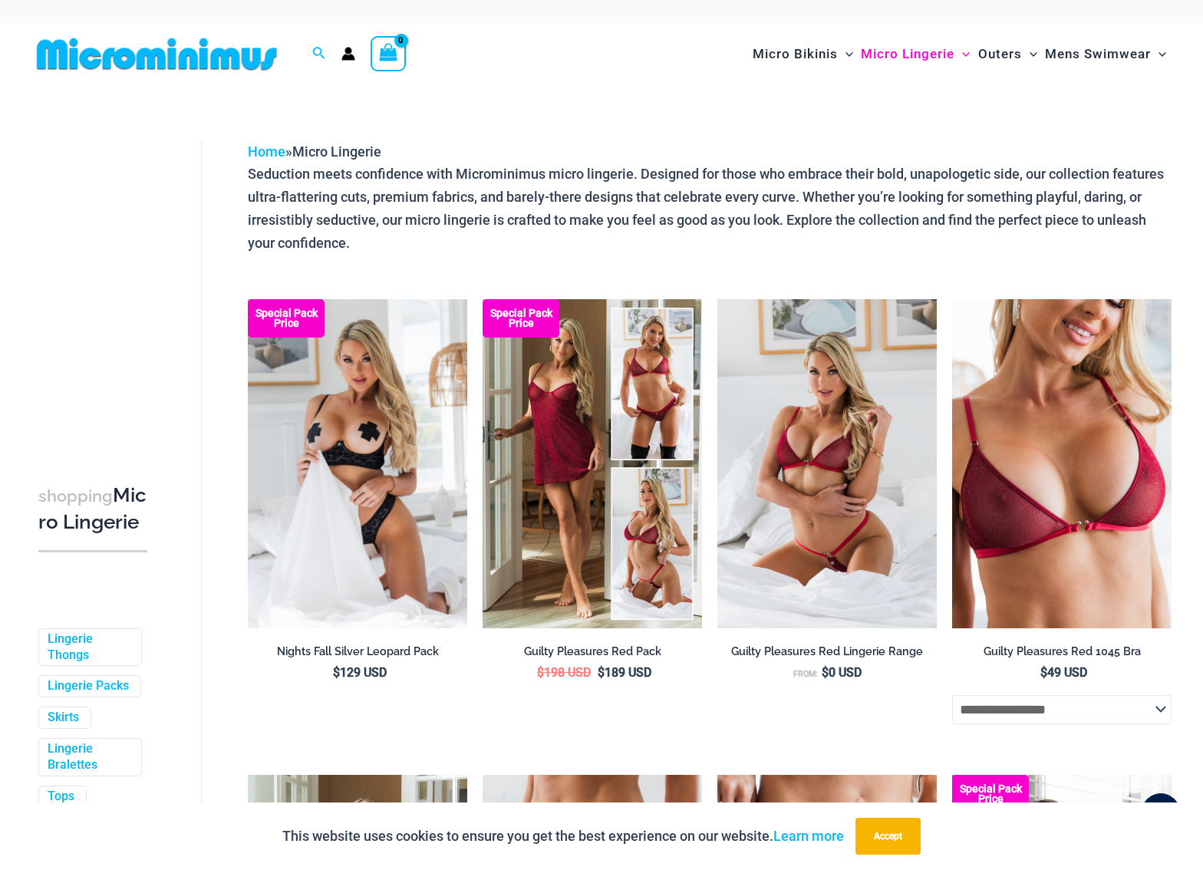
scroll to position [0, 0]
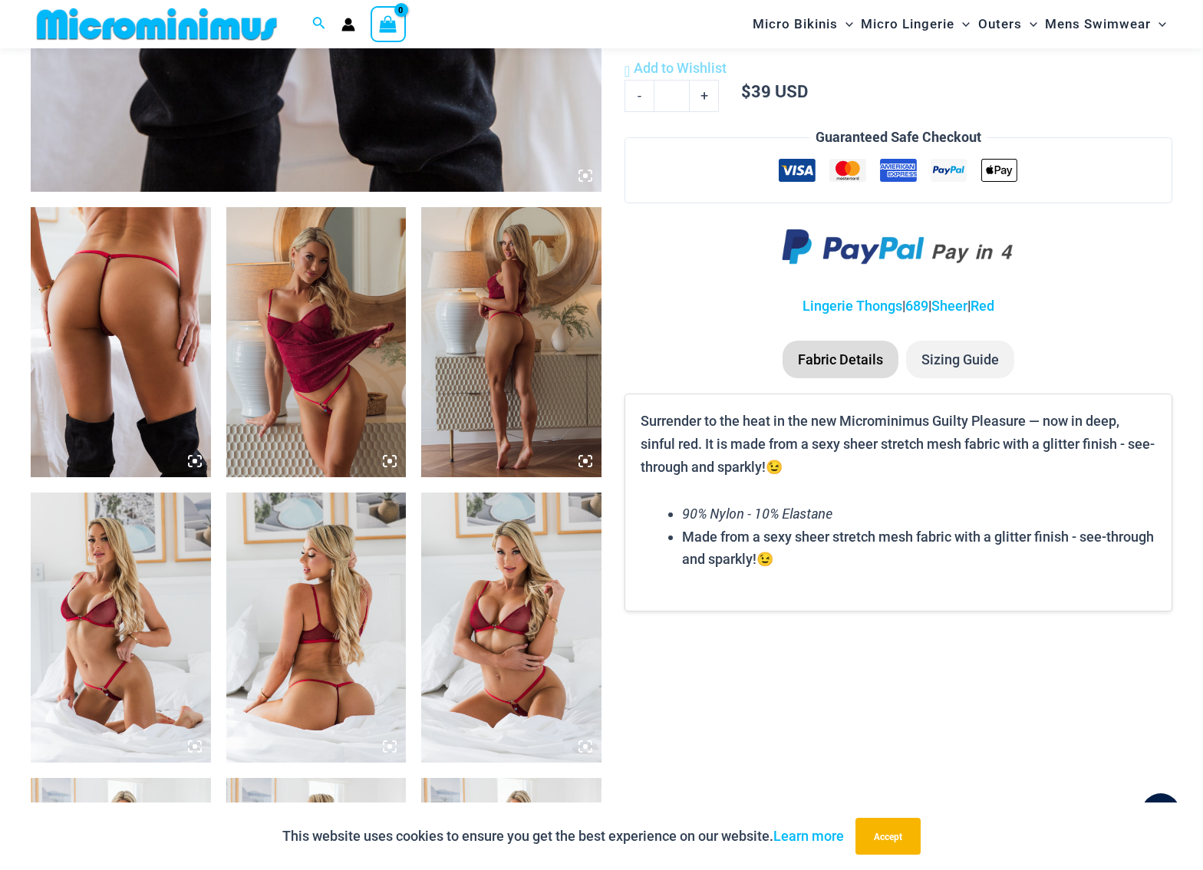
scroll to position [806, 0]
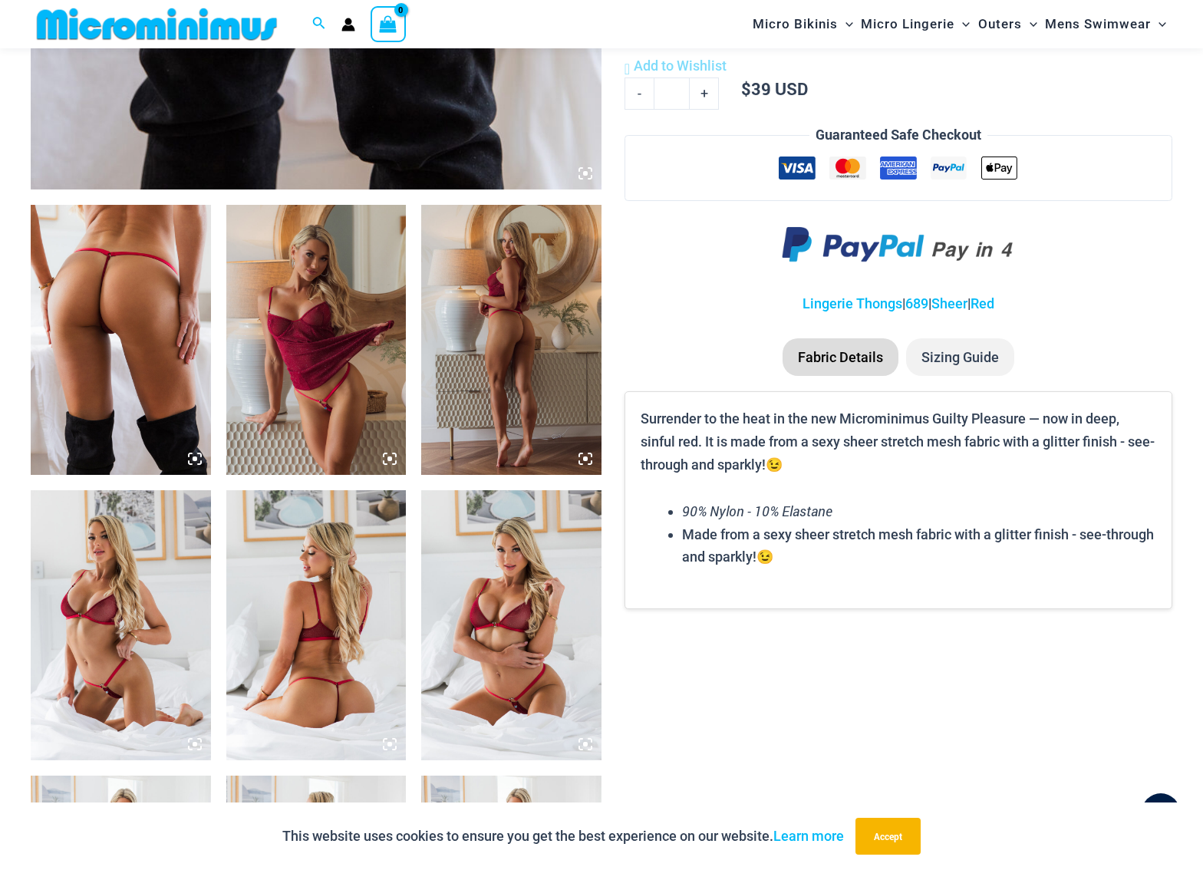
click at [114, 368] on img at bounding box center [121, 340] width 180 height 270
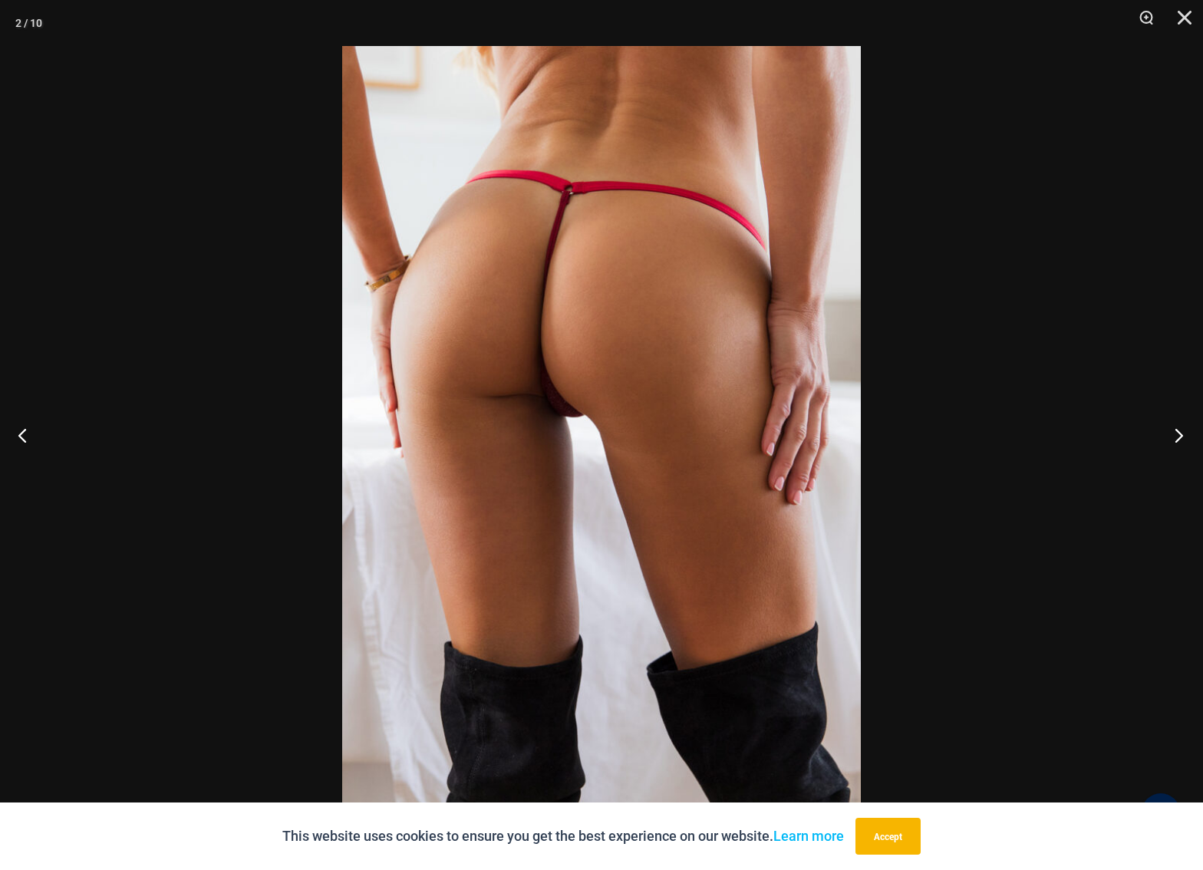
click at [1179, 429] on button "Next" at bounding box center [1174, 435] width 58 height 77
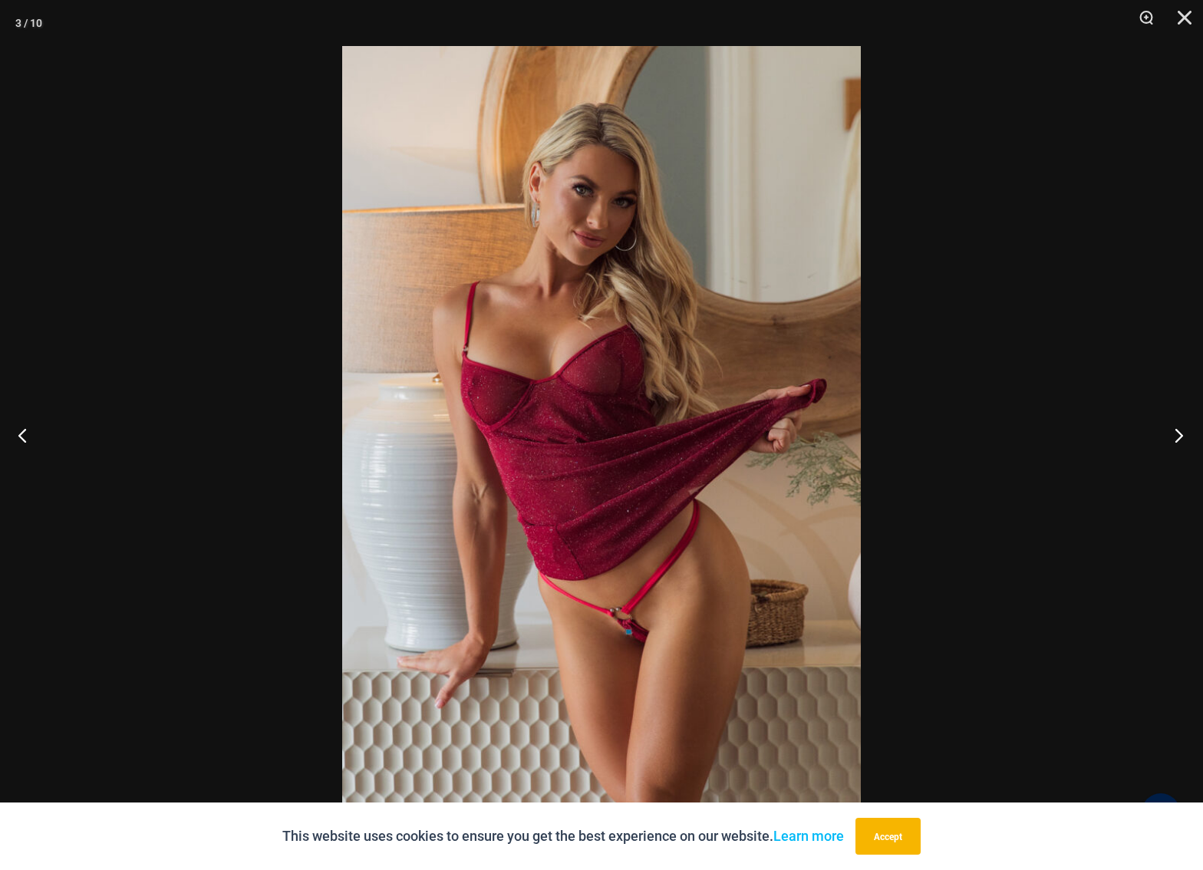
click at [1175, 428] on button "Next" at bounding box center [1174, 435] width 58 height 77
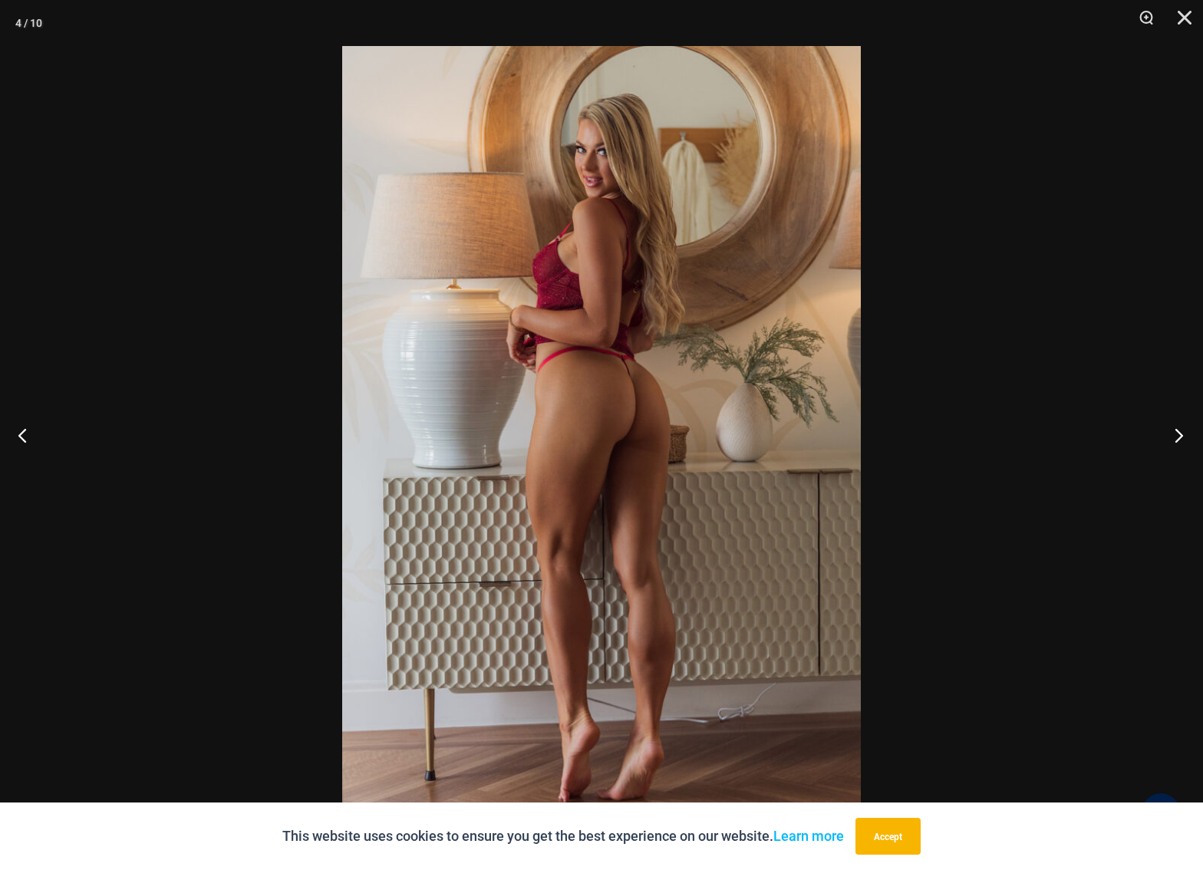
click at [1175, 428] on button "Next" at bounding box center [1174, 435] width 58 height 77
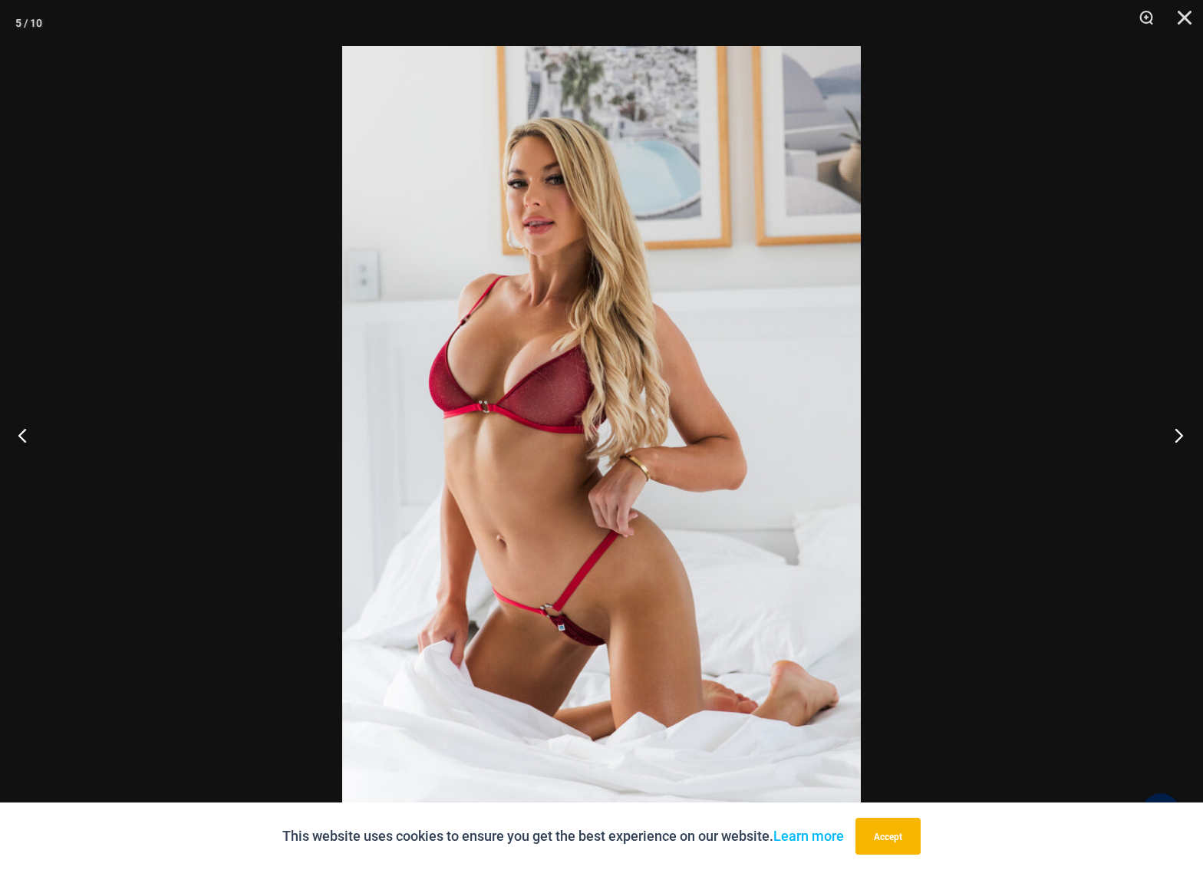
click at [1175, 428] on button "Next" at bounding box center [1174, 435] width 58 height 77
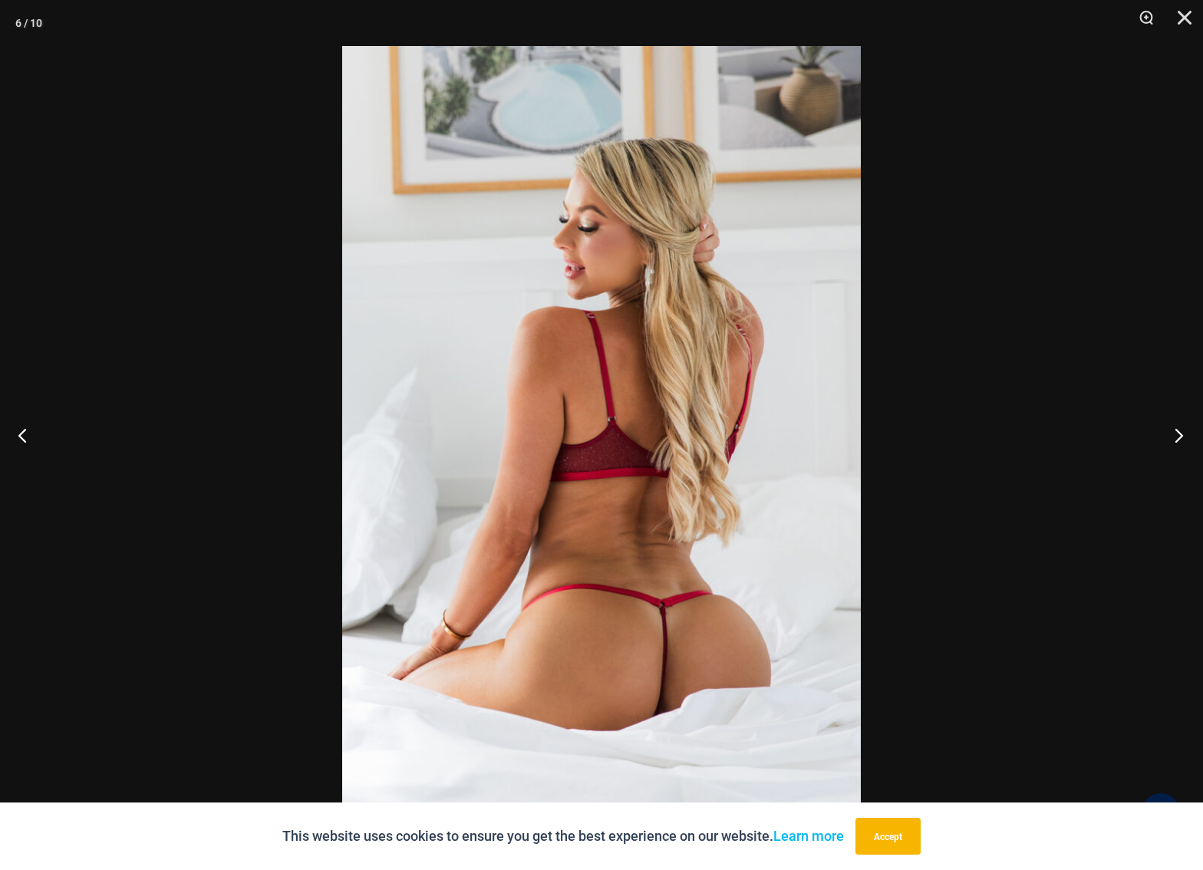
click at [1175, 424] on button "Next" at bounding box center [1174, 435] width 58 height 77
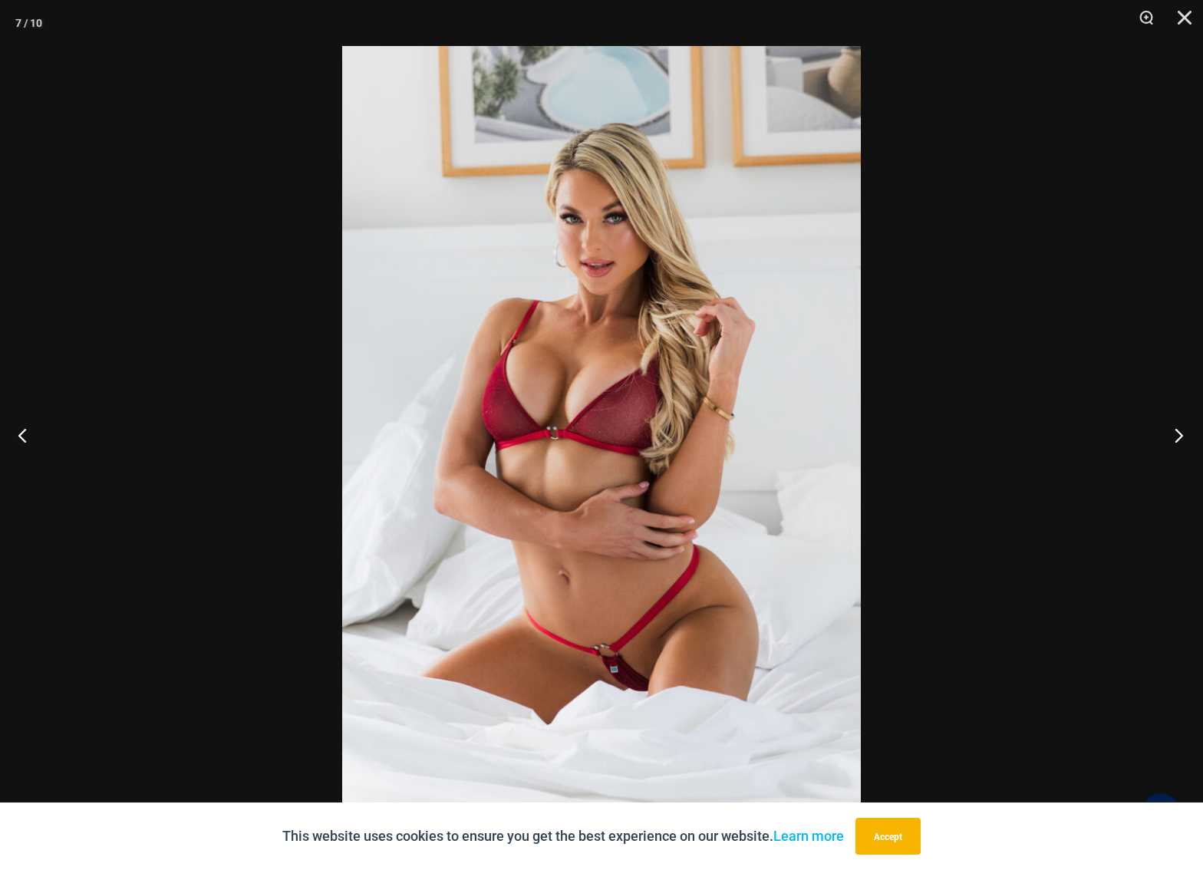
click at [1172, 426] on button "Next" at bounding box center [1174, 435] width 58 height 77
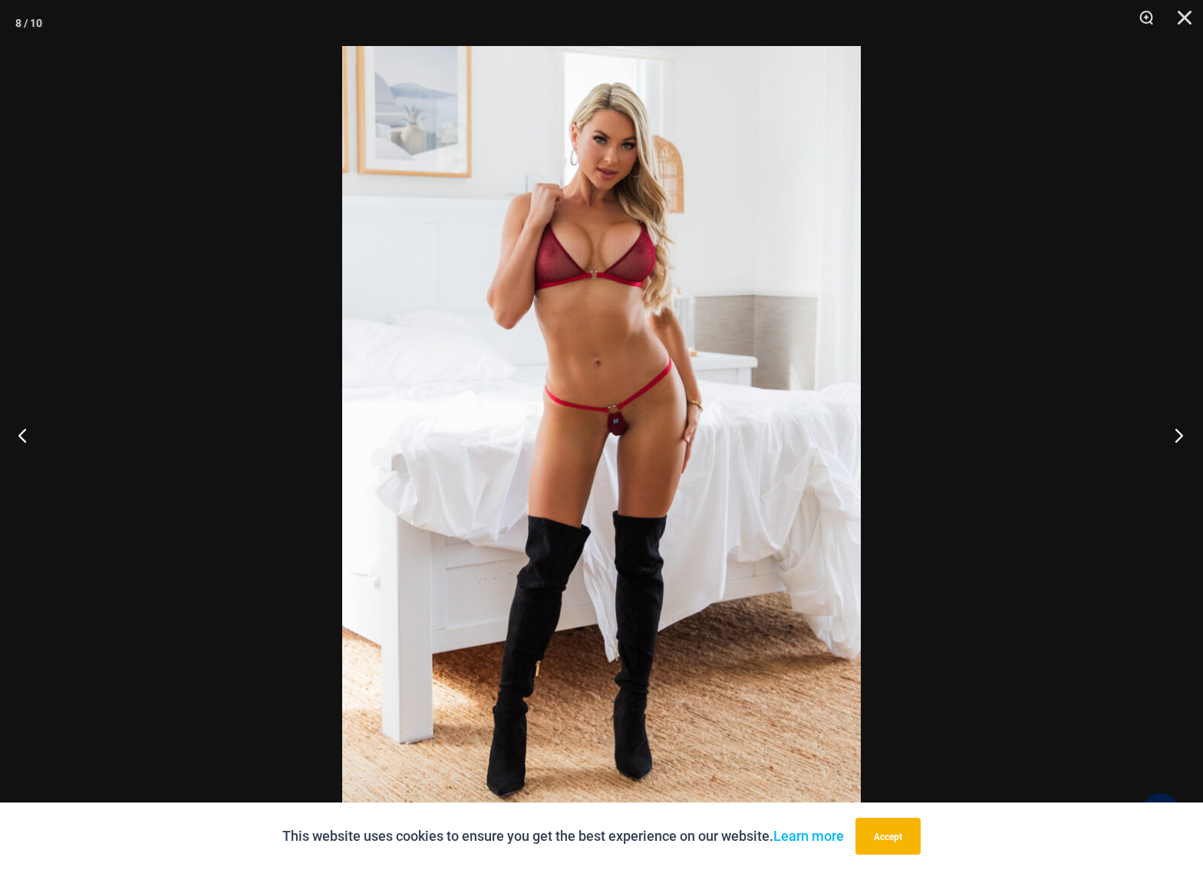
click at [1172, 426] on button "Next" at bounding box center [1174, 435] width 58 height 77
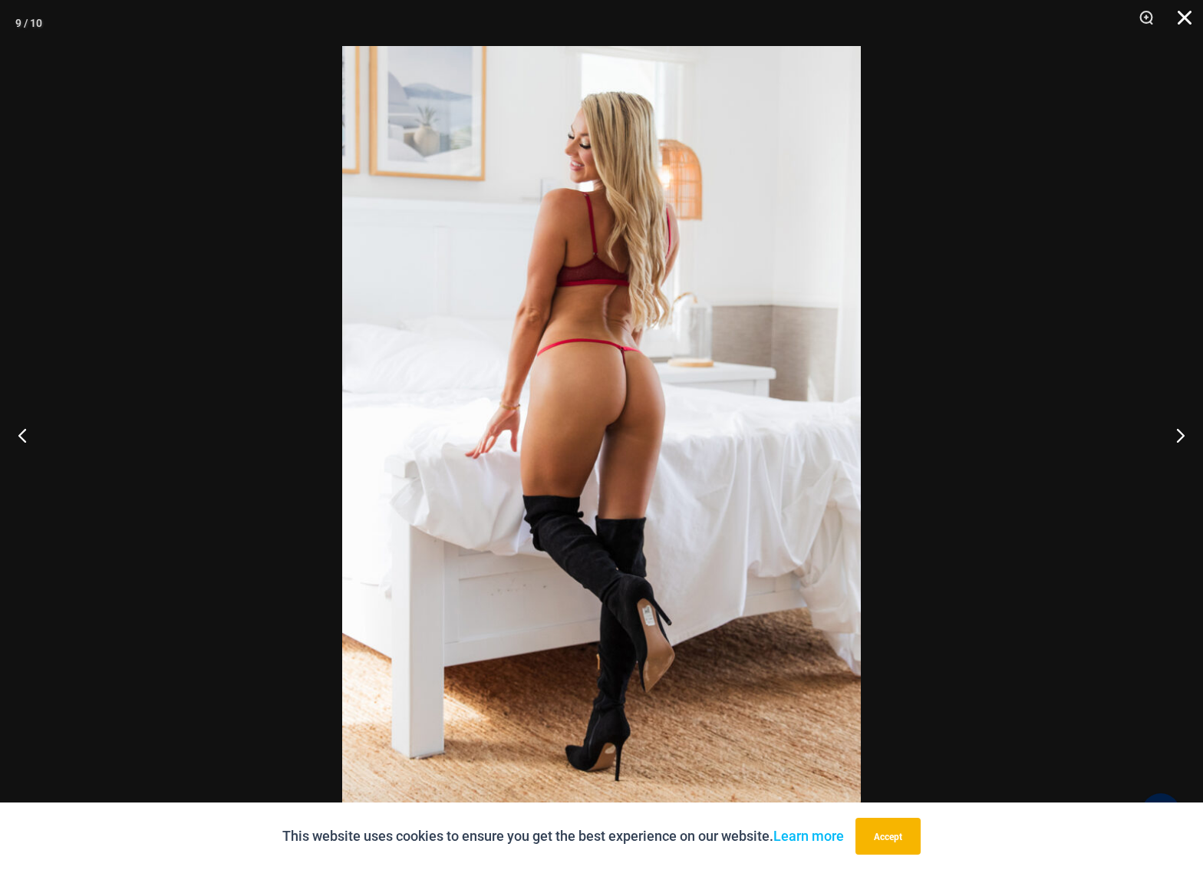
click at [1186, 17] on button "Close" at bounding box center [1179, 23] width 38 height 46
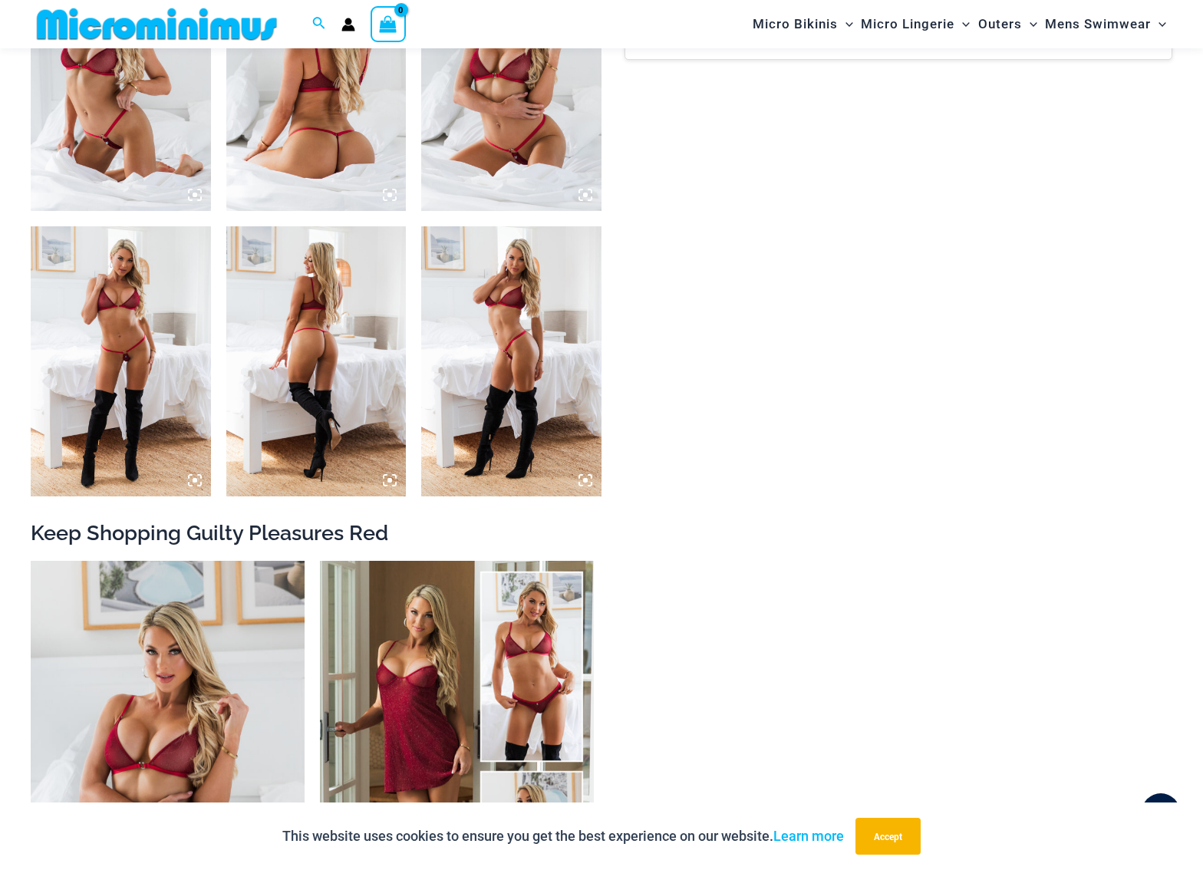
scroll to position [1126, 0]
